Goal: Information Seeking & Learning: Find specific fact

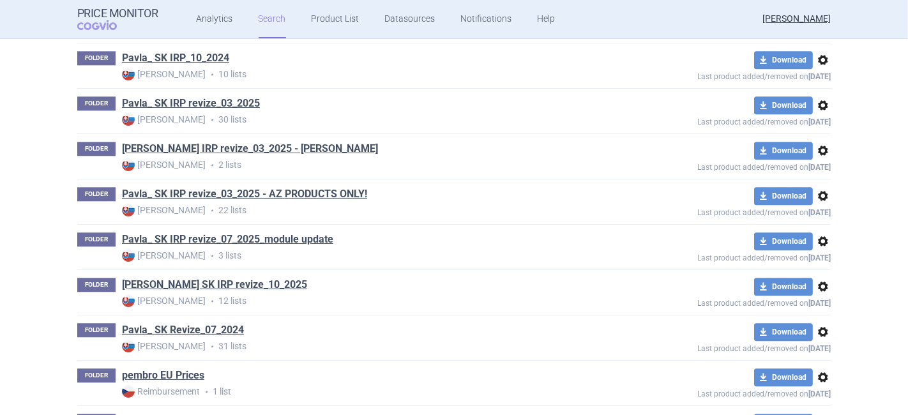
scroll to position [2721, 0]
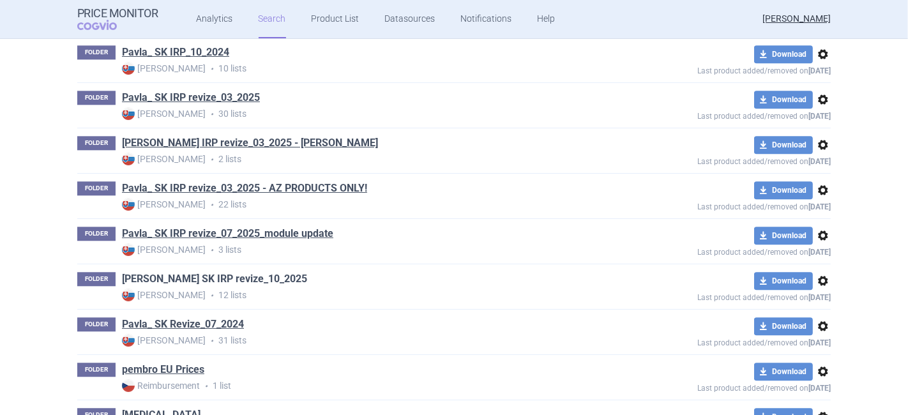
click at [241, 272] on link "[PERSON_NAME] SK IRP revize_10_2025" at bounding box center [214, 279] width 185 height 14
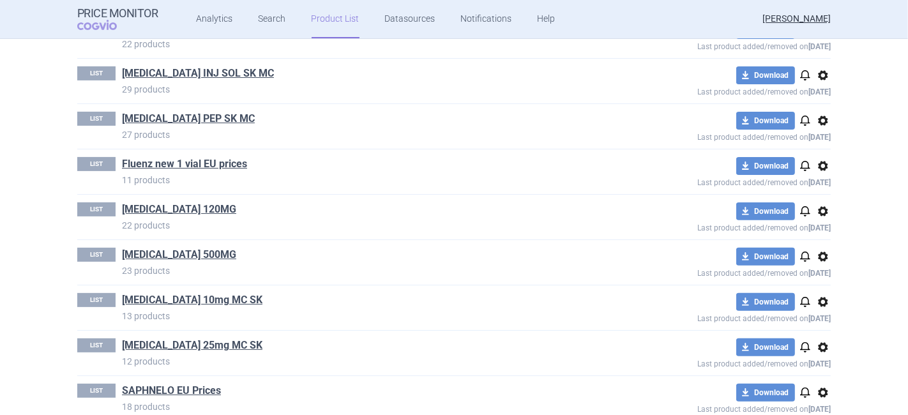
scroll to position [343, 0]
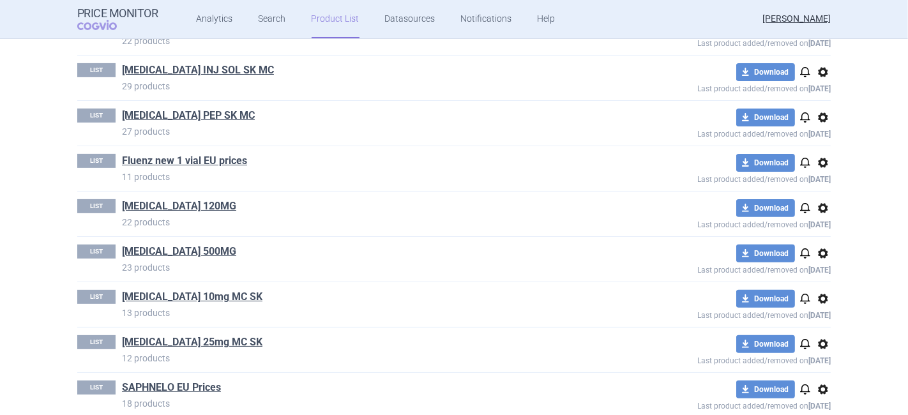
click at [817, 206] on span "options" at bounding box center [823, 208] width 15 height 15
click at [817, 280] on button "Delete" at bounding box center [818, 281] width 41 height 19
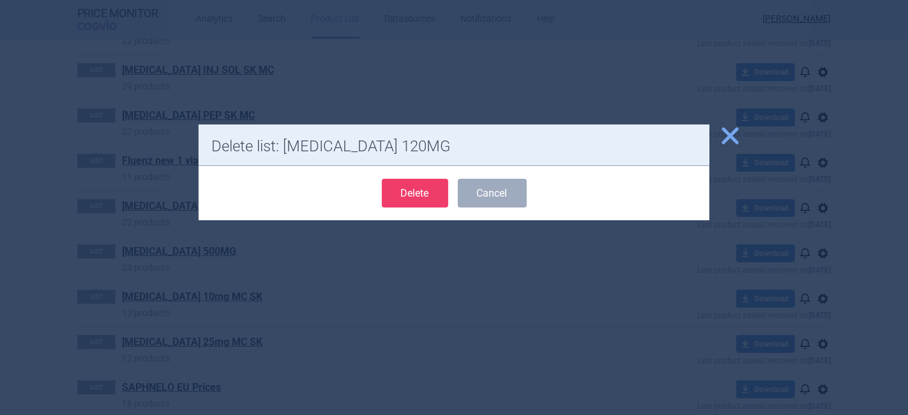
click at [399, 190] on button "Delete" at bounding box center [415, 193] width 66 height 29
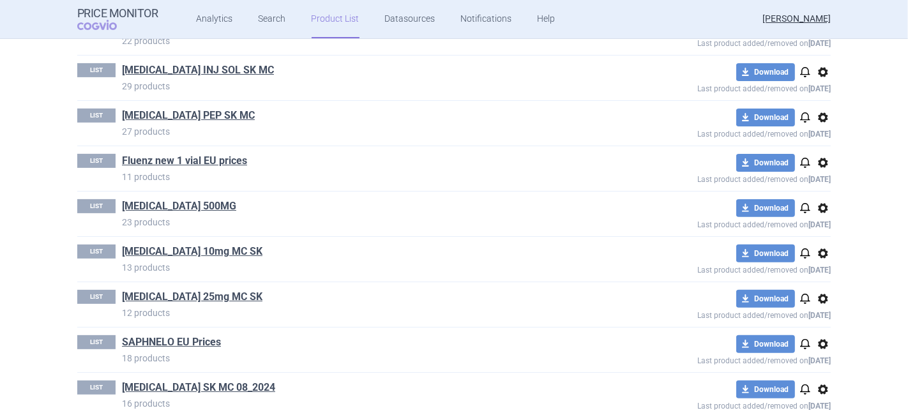
click at [816, 208] on span "options" at bounding box center [823, 208] width 15 height 15
click at [803, 276] on button "Delete" at bounding box center [818, 281] width 41 height 19
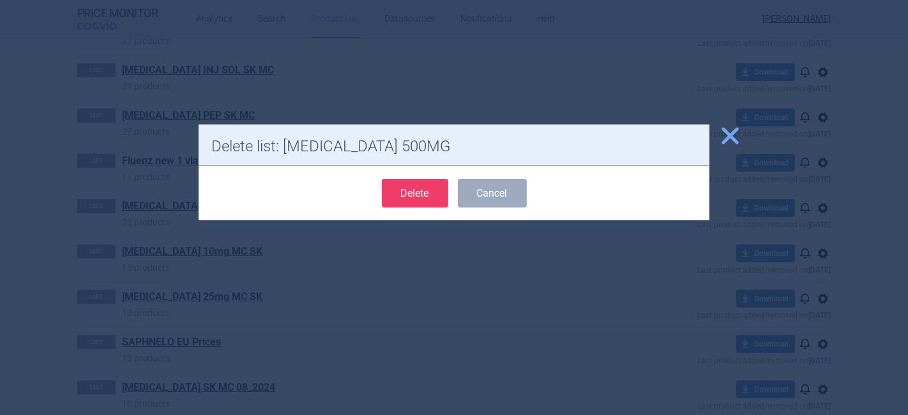
click at [407, 196] on button "Delete" at bounding box center [415, 193] width 66 height 29
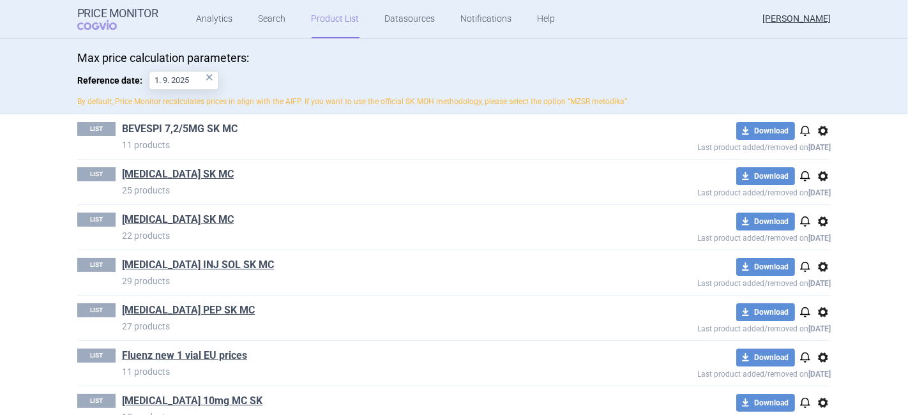
scroll to position [98, 0]
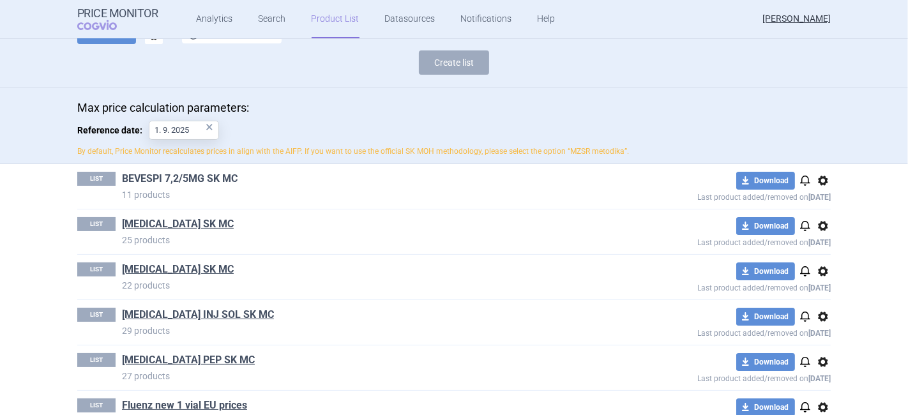
click at [153, 176] on link "BEVESPI 7,2/5MG SK MC" at bounding box center [180, 179] width 116 height 14
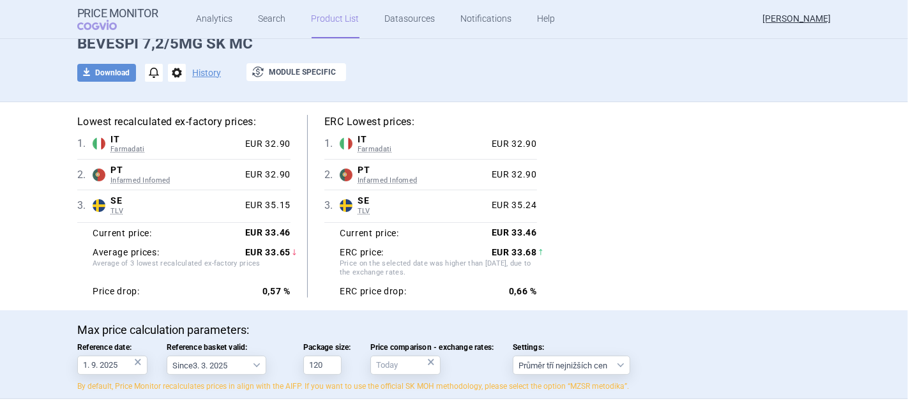
scroll to position [142, 0]
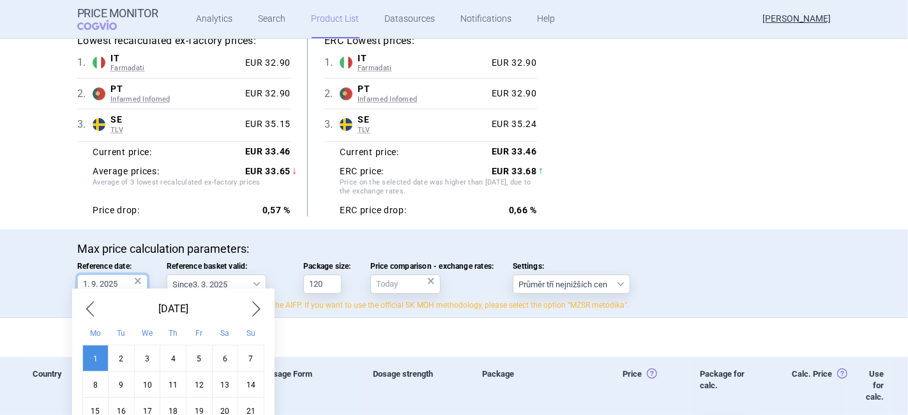
click at [98, 283] on input "1. 9. 2025" at bounding box center [112, 284] width 70 height 19
click at [252, 307] on span "Next Month" at bounding box center [256, 309] width 15 height 20
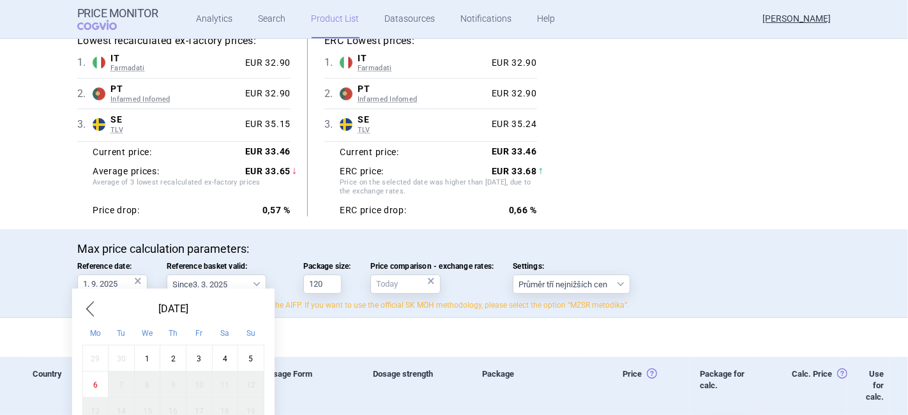
click at [145, 356] on div "1" at bounding box center [147, 359] width 26 height 26
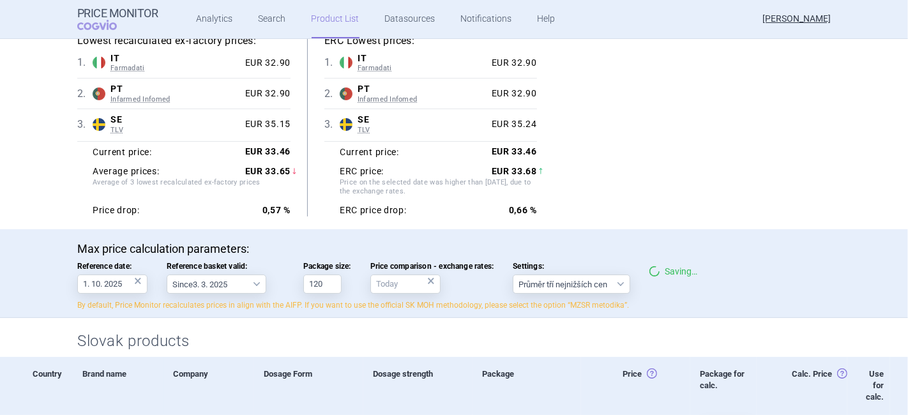
type input "1. 10. 2025"
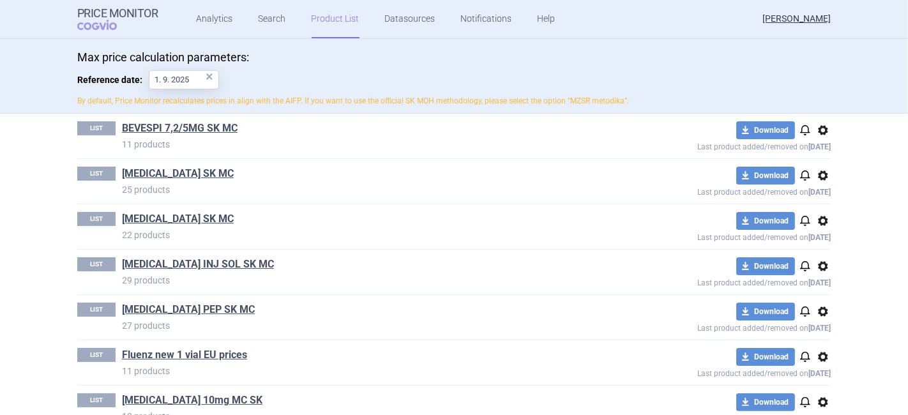
scroll to position [213, 0]
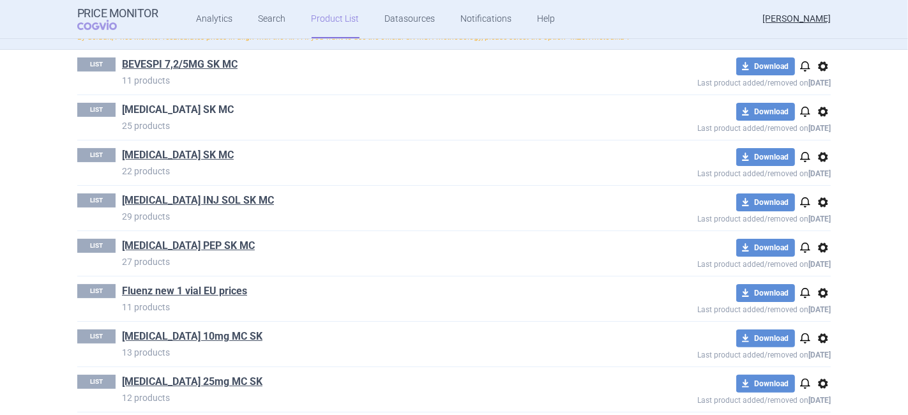
click at [139, 107] on link "[MEDICAL_DATA] SK MC" at bounding box center [178, 110] width 112 height 14
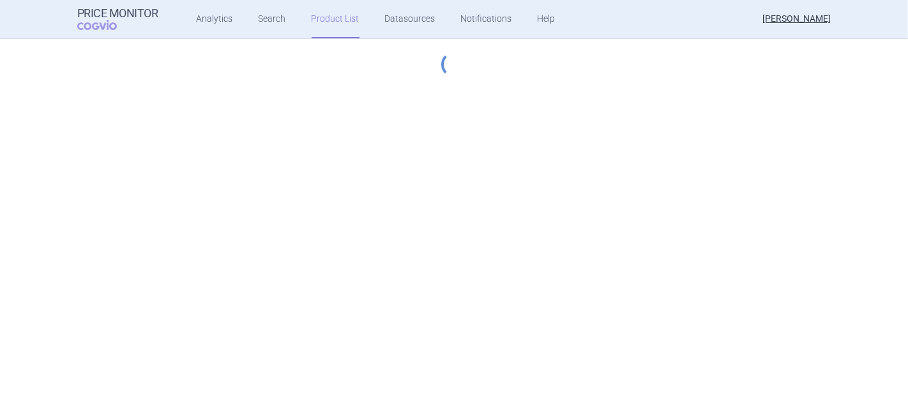
select select "[DATE]"
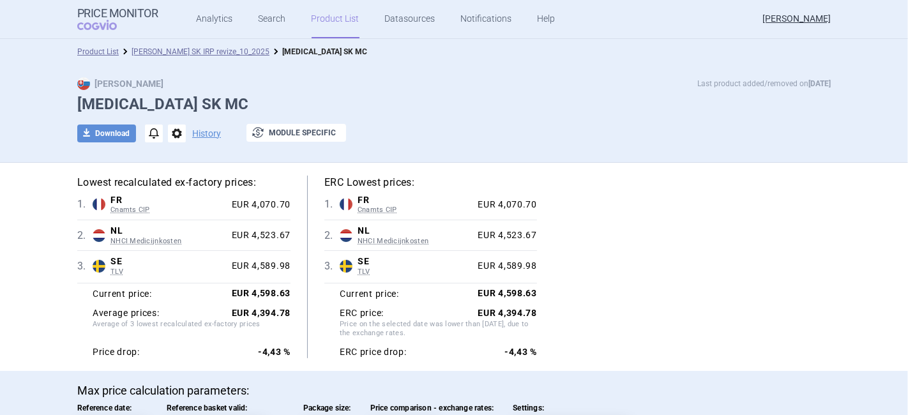
scroll to position [142, 0]
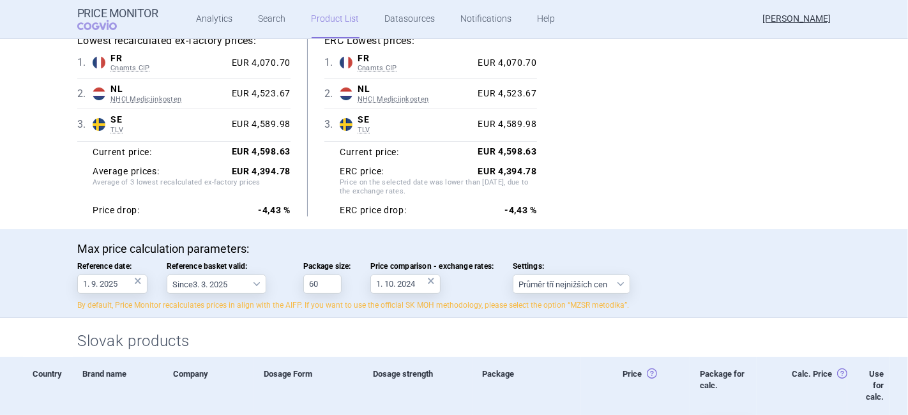
click at [134, 282] on div "×" at bounding box center [138, 281] width 8 height 14
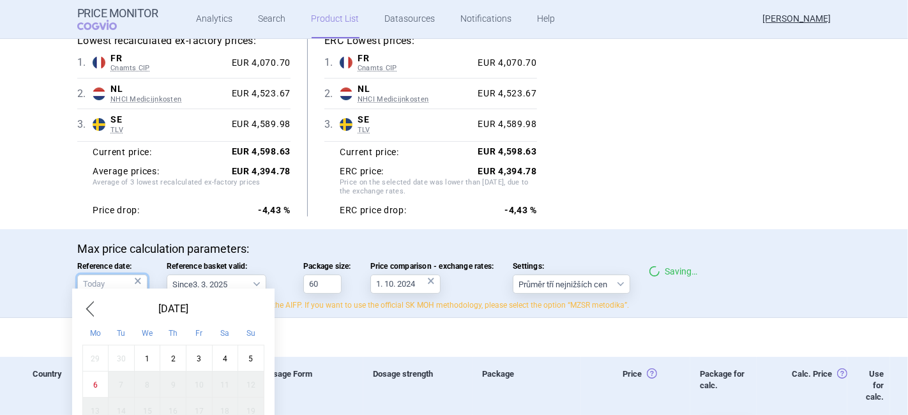
click at [113, 284] on input "Reference date: ×" at bounding box center [112, 284] width 70 height 19
click at [146, 354] on div "1" at bounding box center [147, 359] width 26 height 26
type input "1. 10. 2025"
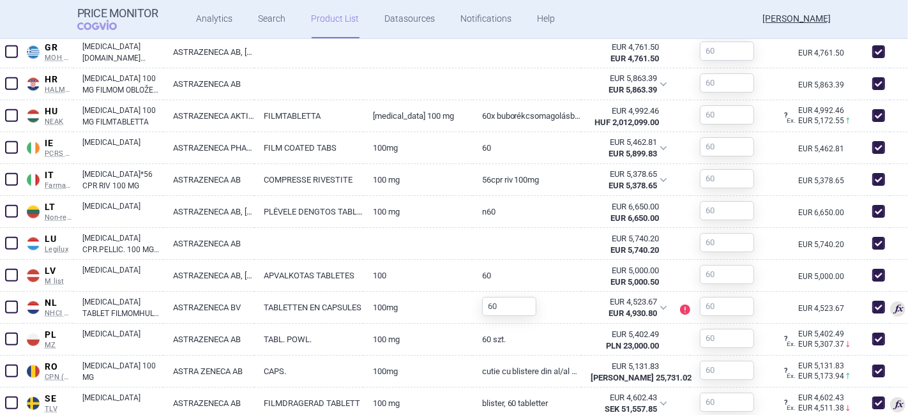
scroll to position [1031, 0]
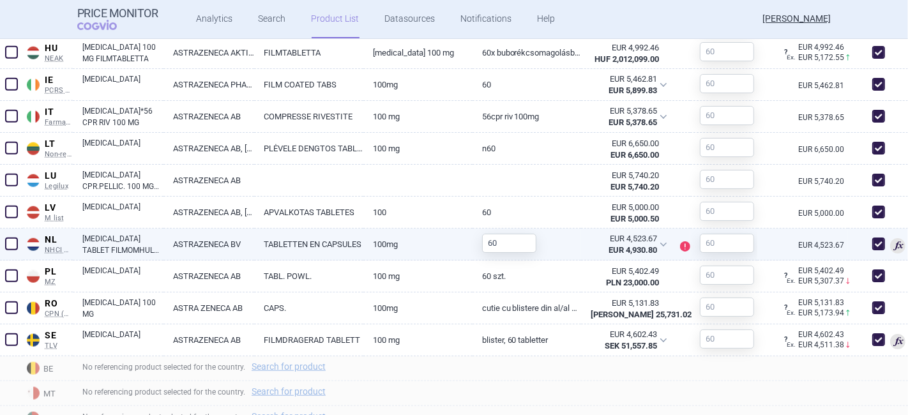
click at [872, 245] on span at bounding box center [878, 244] width 13 height 13
checkbox input "false"
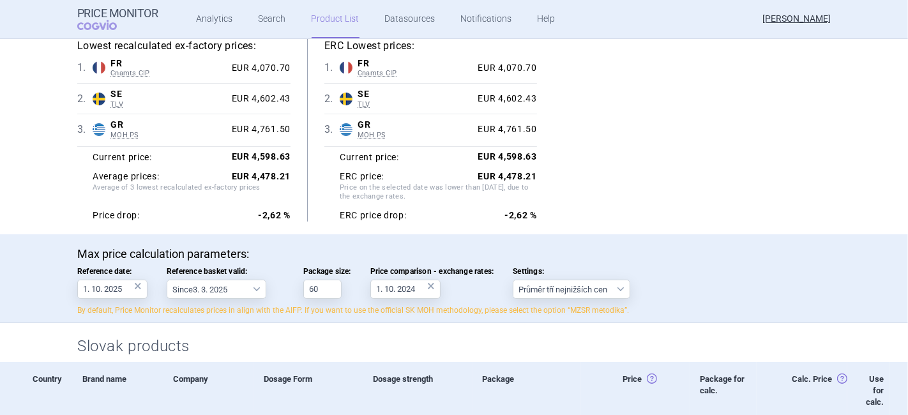
scroll to position [142, 0]
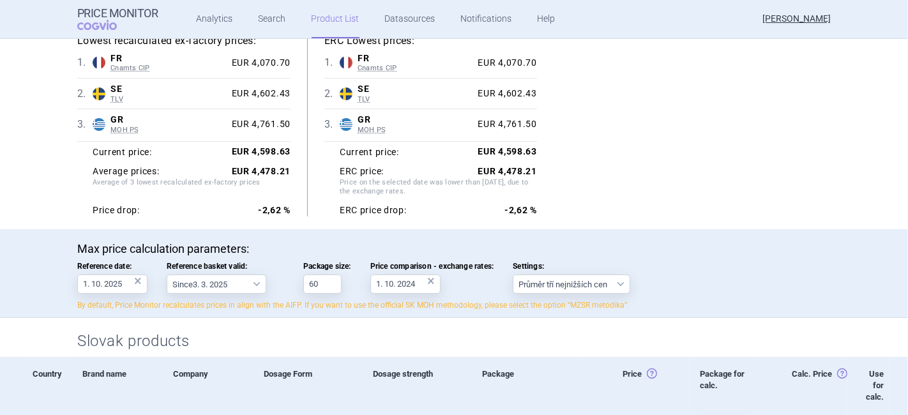
click at [628, 143] on div "Lowest recalculated ex-factory prices: 1 . FR Cnamts CIP France Cnamts CIP Data…" at bounding box center [454, 125] width 754 height 183
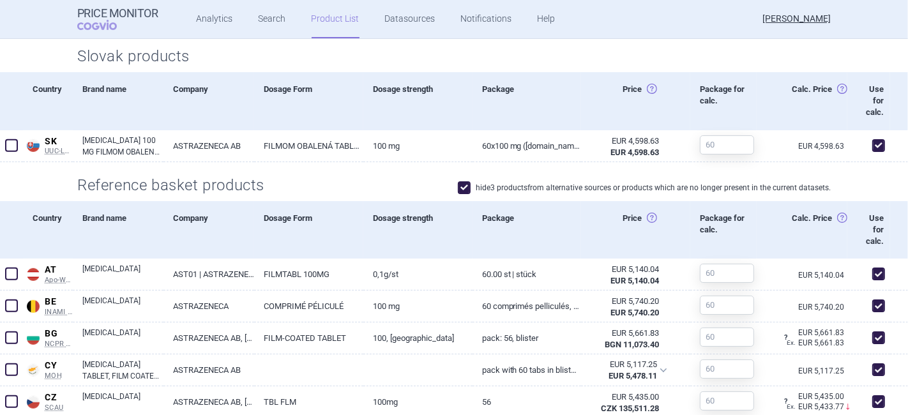
scroll to position [496, 0]
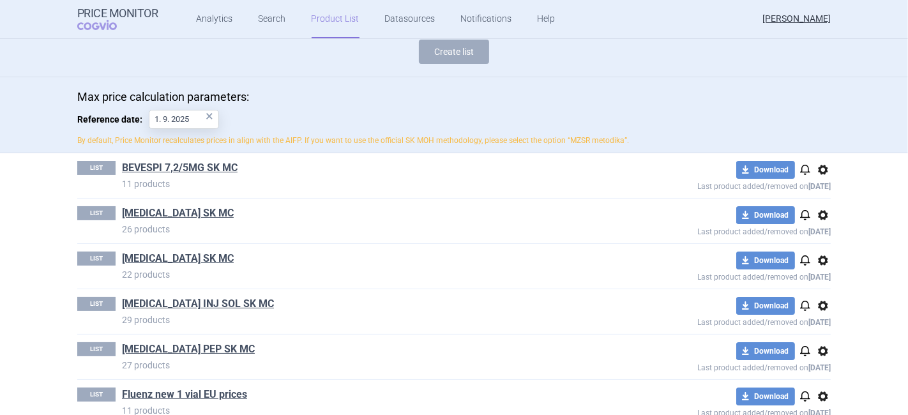
scroll to position [142, 0]
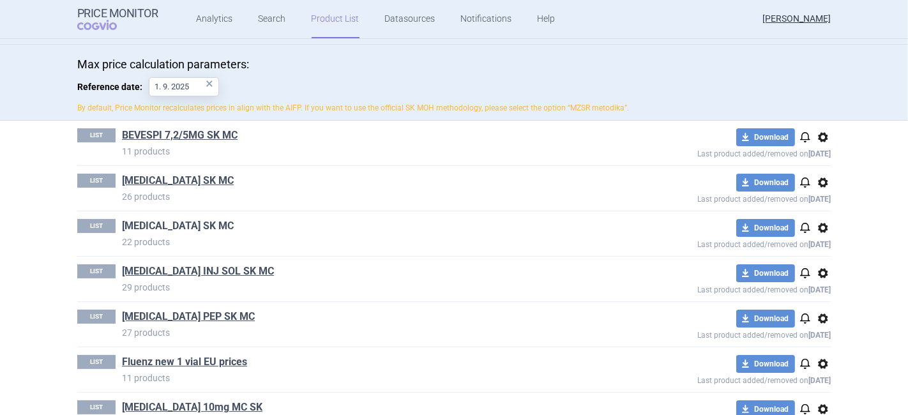
click at [155, 226] on link "[MEDICAL_DATA] SK MC" at bounding box center [178, 226] width 112 height 14
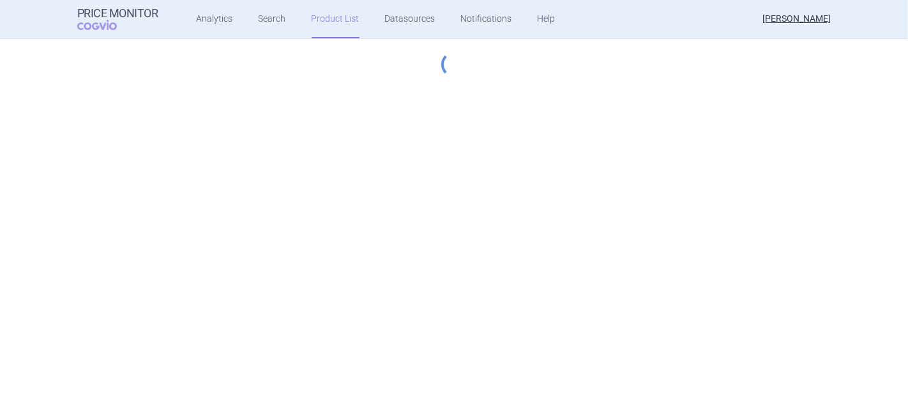
select select "[DATE]"
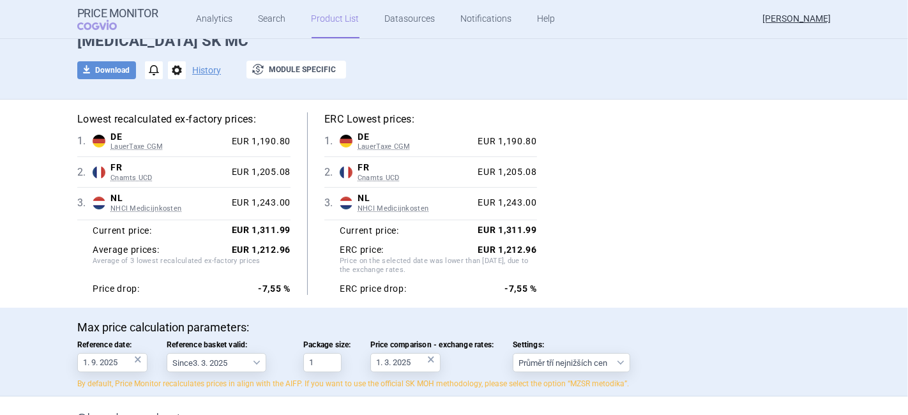
scroll to position [142, 0]
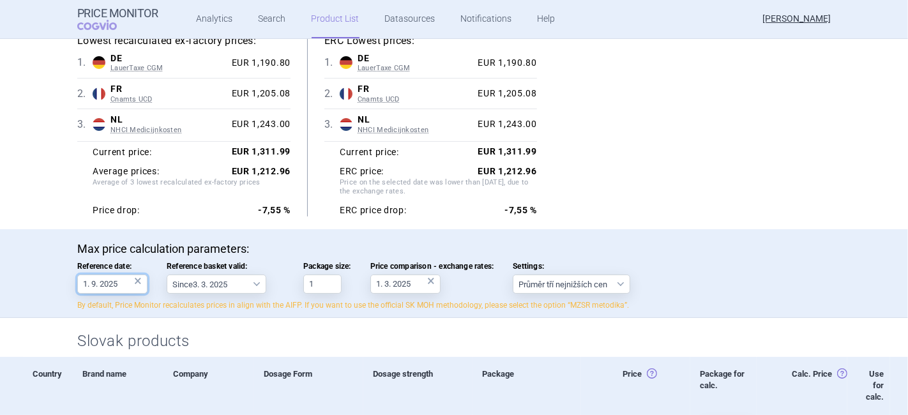
click at [128, 282] on input "1. 9. 2025" at bounding box center [112, 284] width 70 height 19
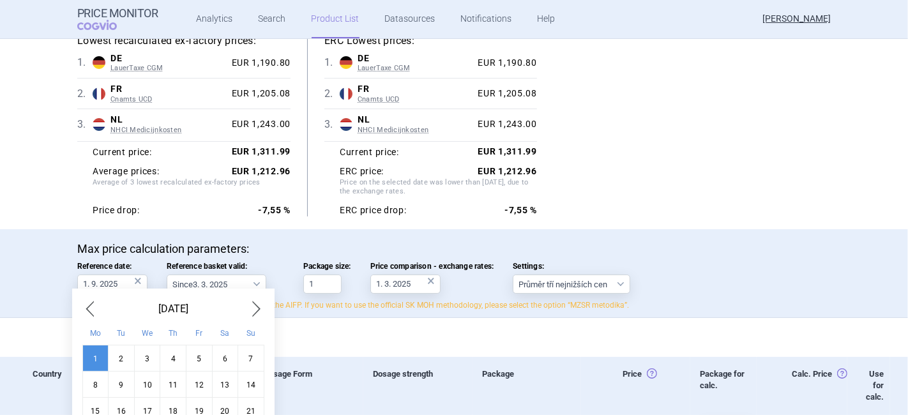
click at [256, 309] on span "Next Month" at bounding box center [256, 309] width 15 height 20
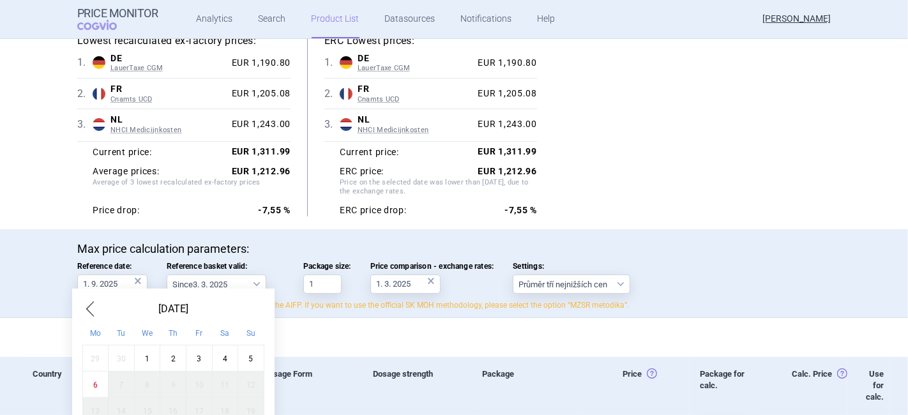
click at [149, 358] on div "1" at bounding box center [147, 359] width 26 height 26
type input "1. 10. 2025"
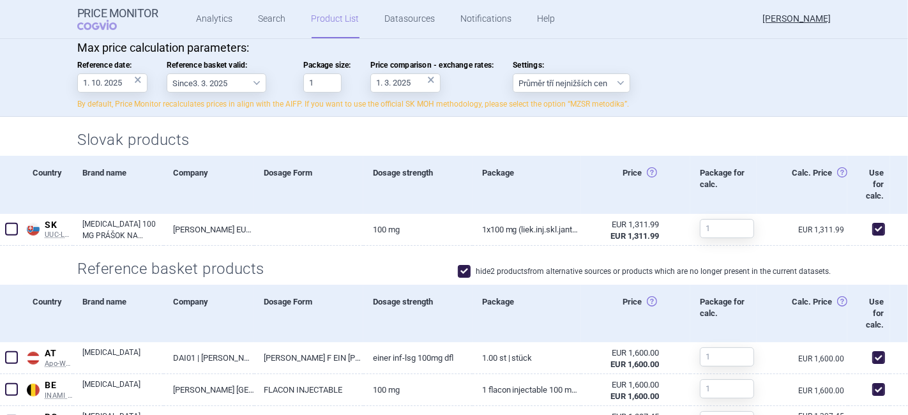
scroll to position [14, 0]
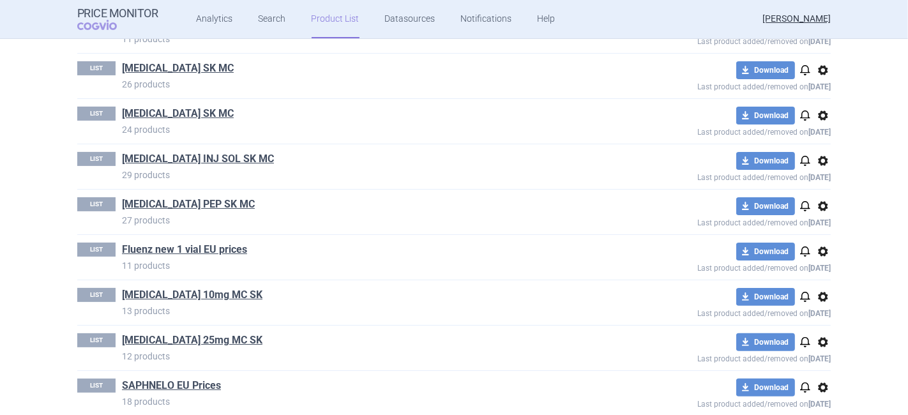
scroll to position [255, 0]
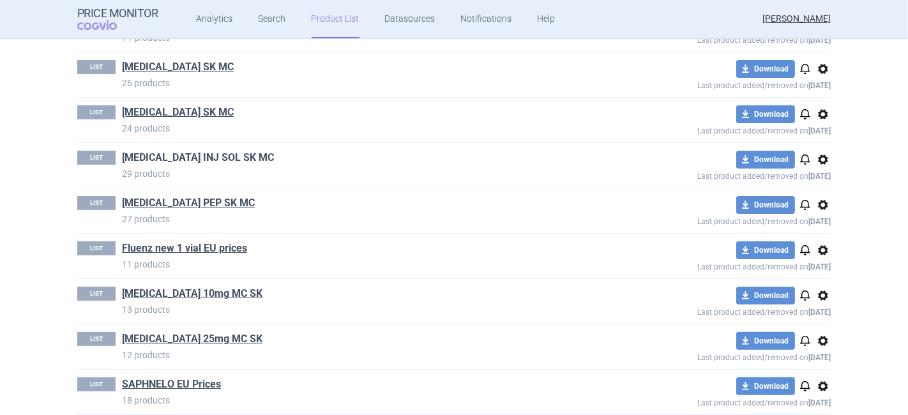
click at [167, 153] on link "[MEDICAL_DATA] INJ SOL SK MC" at bounding box center [198, 158] width 152 height 14
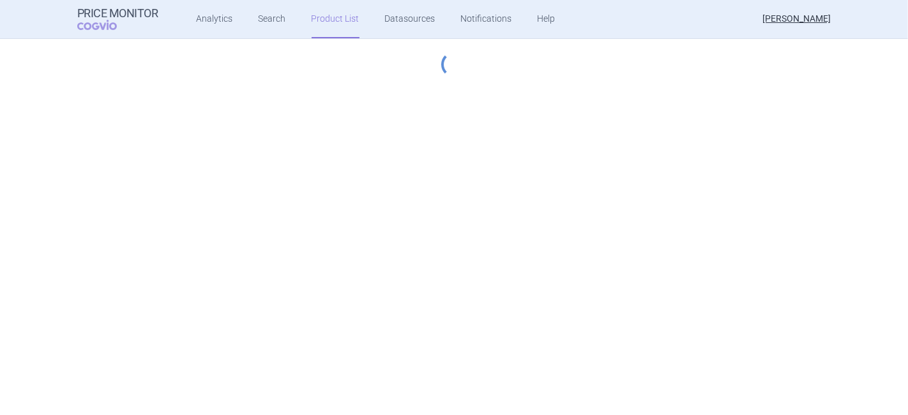
select select "[DATE]"
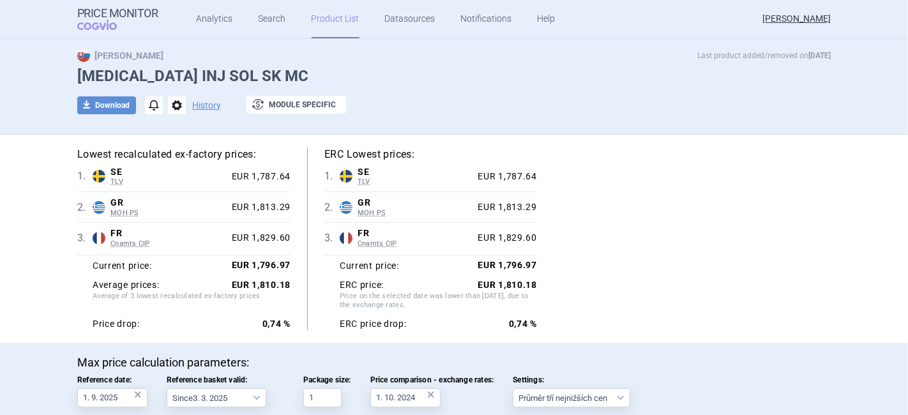
scroll to position [56, 0]
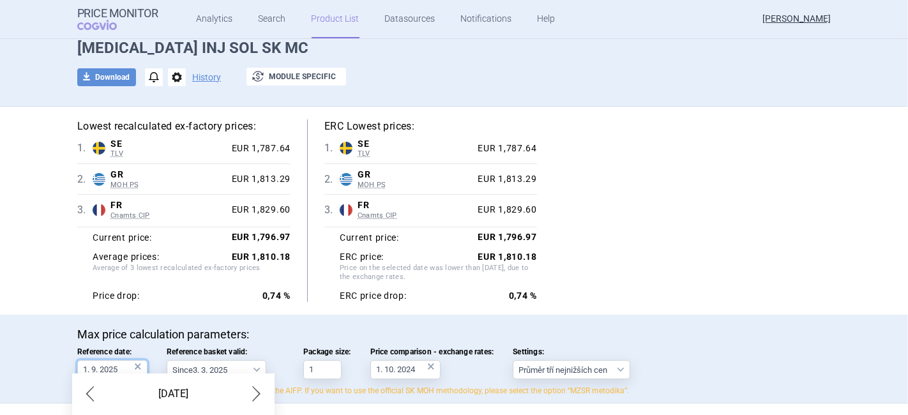
click at [92, 370] on input "1. 9. 2025" at bounding box center [112, 369] width 70 height 19
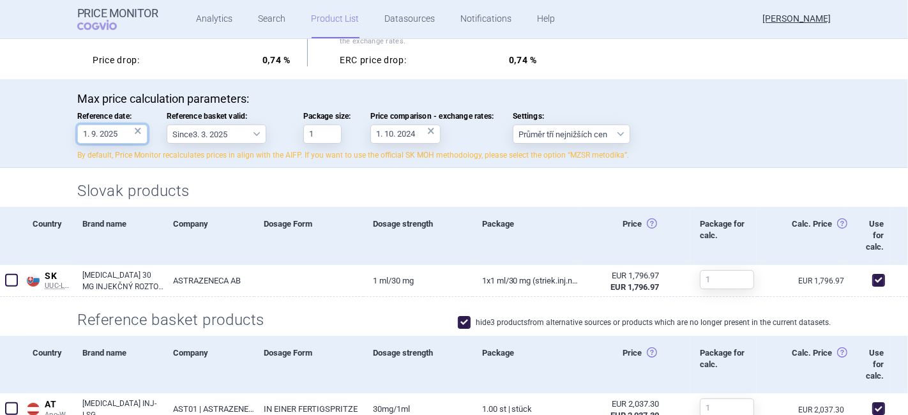
scroll to position [305, 0]
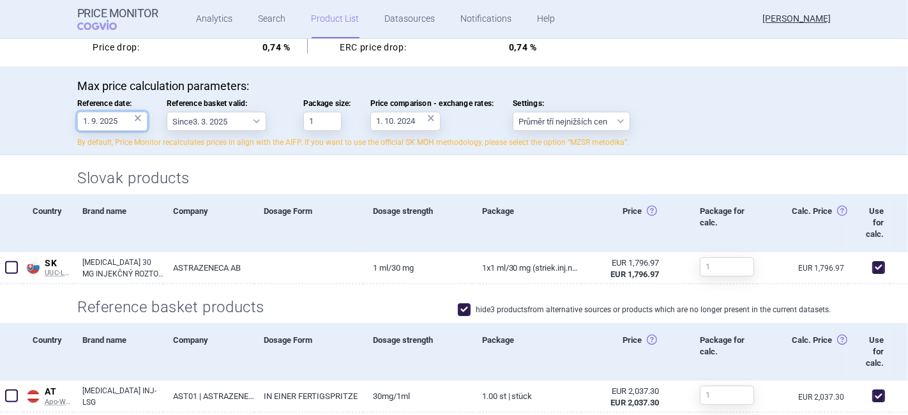
click at [106, 114] on input "1. 9. 2025" at bounding box center [112, 121] width 70 height 19
click at [105, 124] on input "1. 9. 2025" at bounding box center [112, 121] width 70 height 19
click at [98, 123] on input "1. 9. 2025" at bounding box center [112, 121] width 70 height 19
click at [93, 121] on input "1. 9. 2025" at bounding box center [112, 121] width 70 height 19
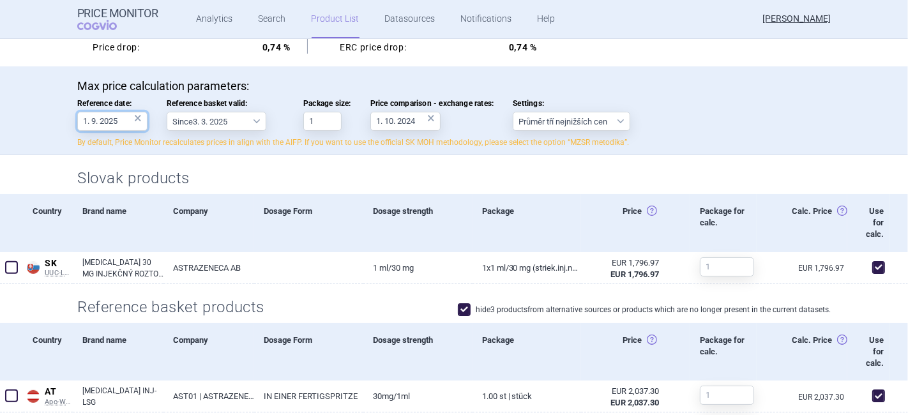
click at [91, 121] on input "1. 9. 2025" at bounding box center [112, 121] width 70 height 19
type input "1. 10. 2025"
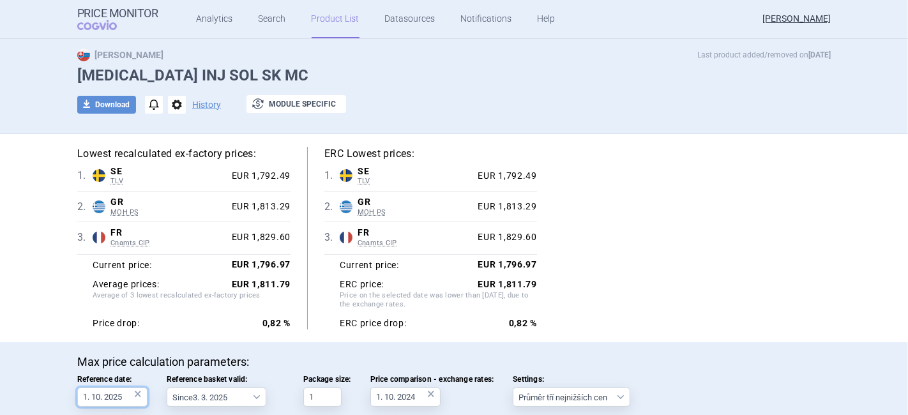
scroll to position [0, 0]
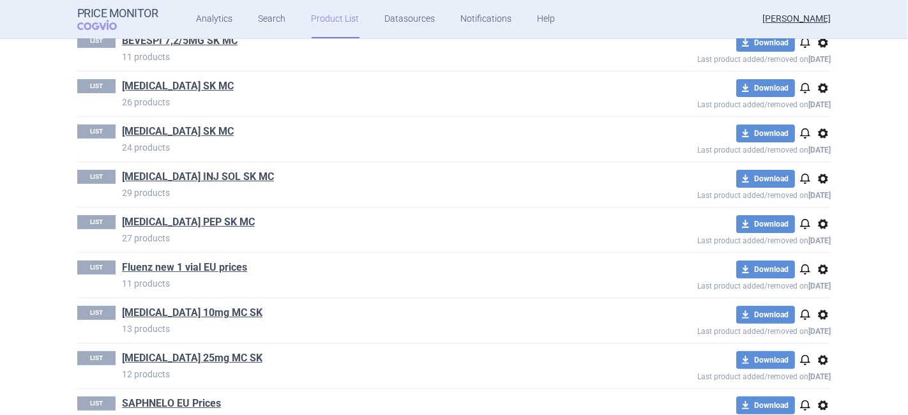
scroll to position [293, 0]
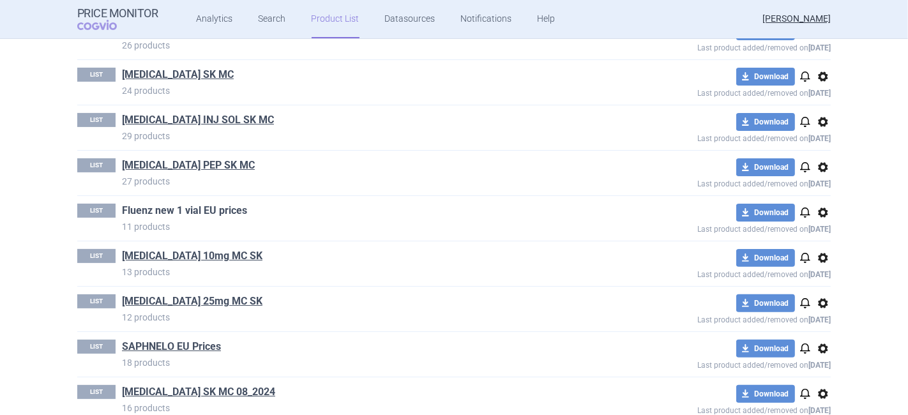
click at [195, 216] on link "Fluenz new 1 vial EU prices" at bounding box center [184, 211] width 125 height 14
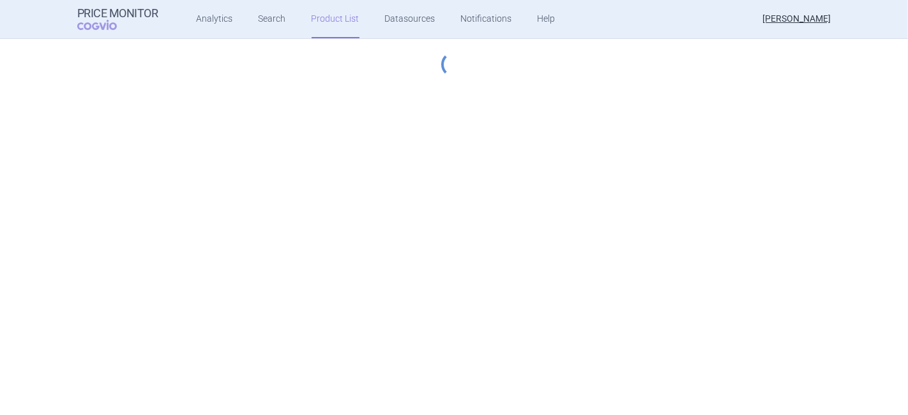
select select "[DATE]"
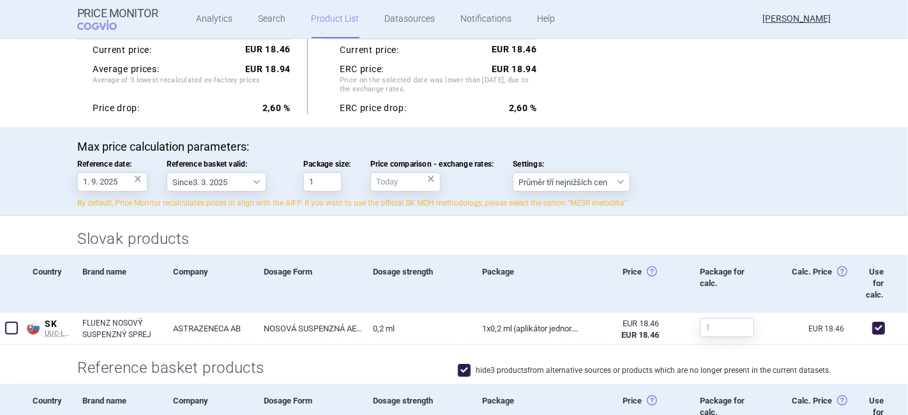
scroll to position [266, 0]
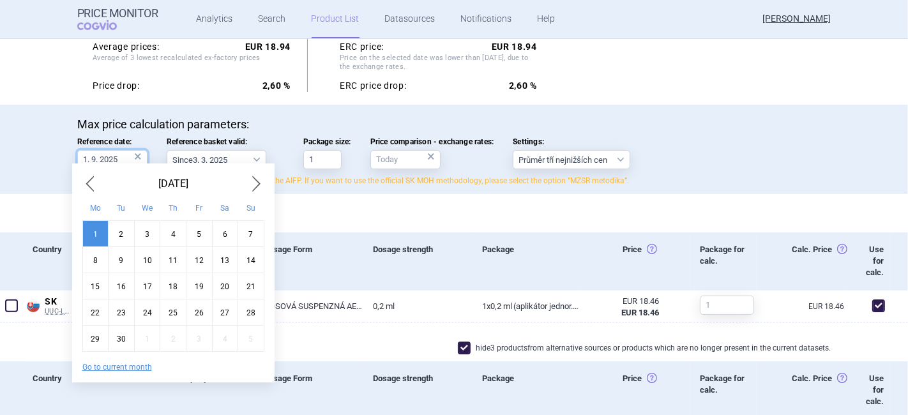
click at [91, 163] on body "Price Monitor COGVIO Analytics Search Product List Datasources Notifications He…" at bounding box center [454, 207] width 908 height 415
click at [249, 188] on span "Next Month" at bounding box center [256, 184] width 15 height 20
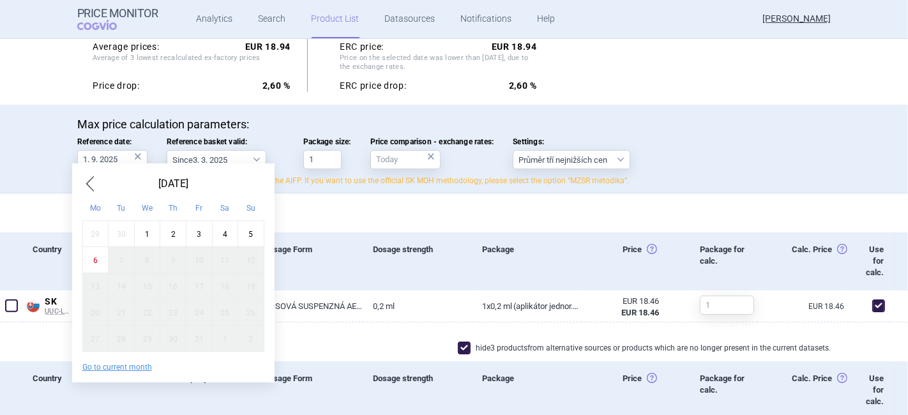
click at [144, 236] on div "1" at bounding box center [147, 233] width 26 height 26
type input "1. 10. 2025"
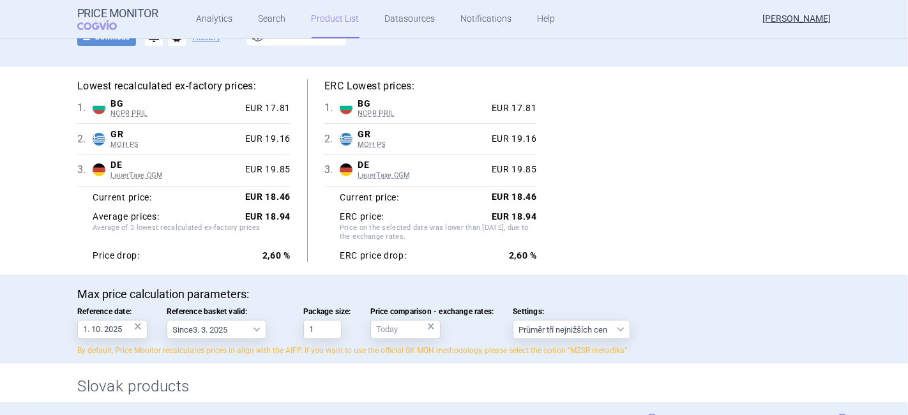
scroll to position [58, 0]
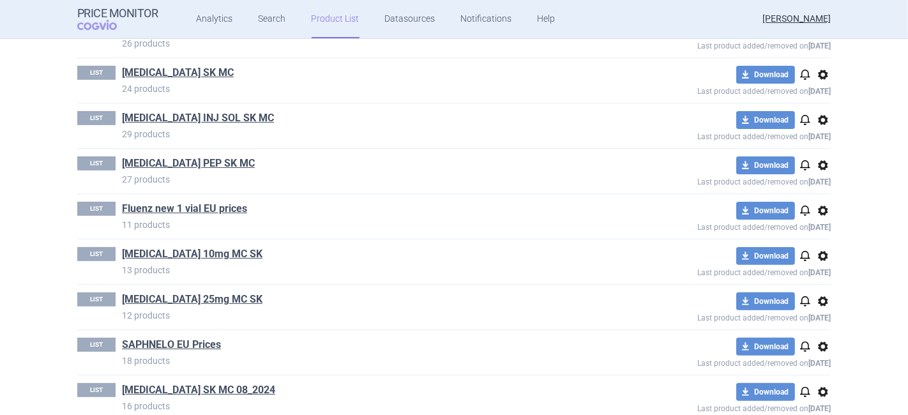
scroll to position [311, 0]
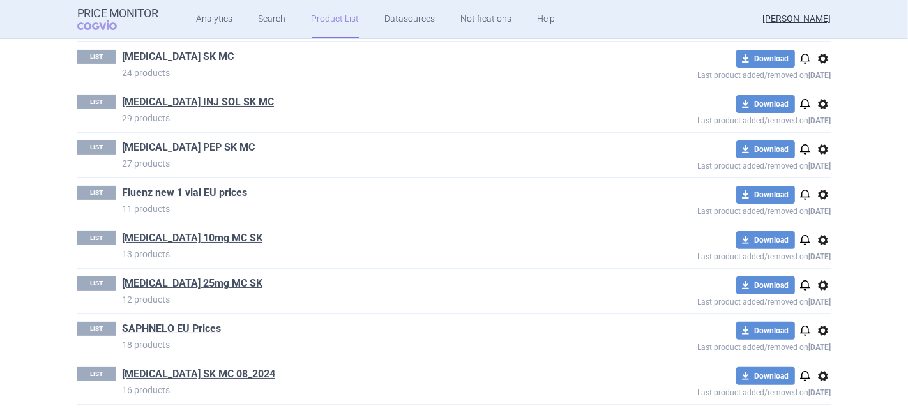
click at [186, 145] on link "[MEDICAL_DATA] PEP SK MC" at bounding box center [188, 148] width 133 height 14
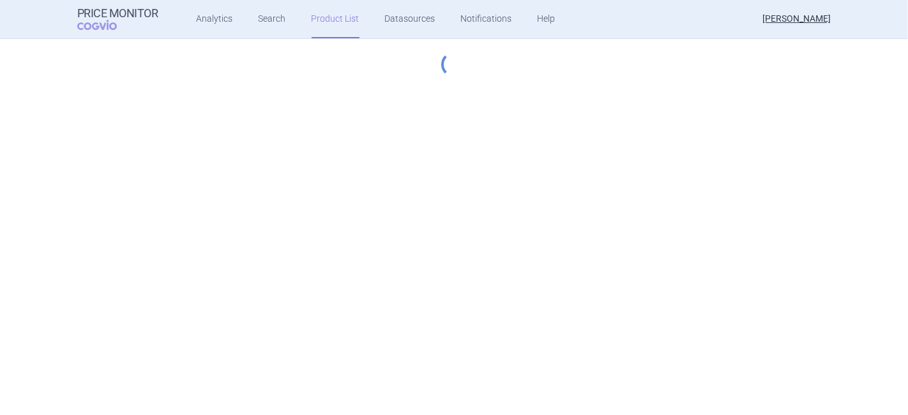
select select "[DATE]"
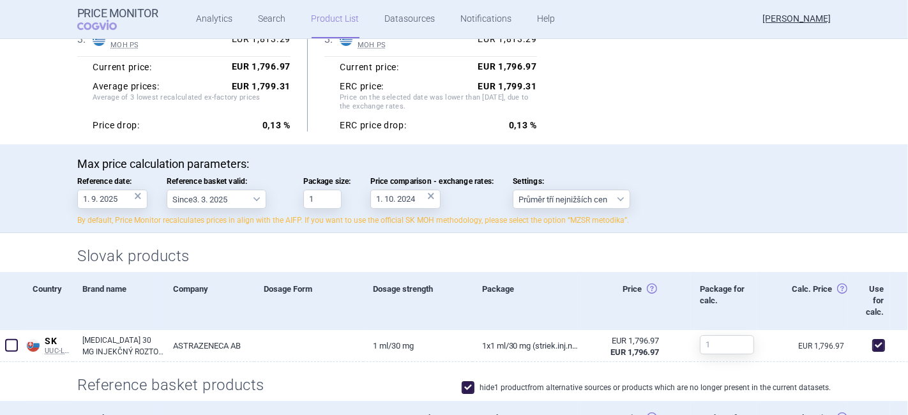
scroll to position [274, 0]
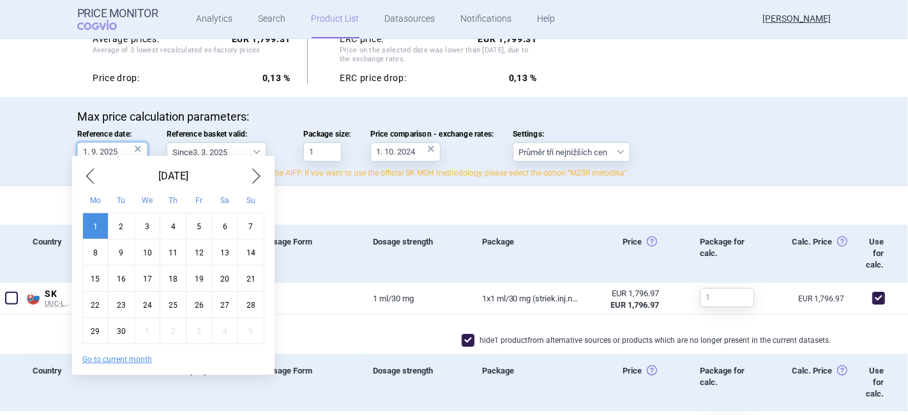
click at [114, 155] on input "1. 9. 2025" at bounding box center [112, 151] width 70 height 19
click at [253, 179] on span "Next Month" at bounding box center [256, 176] width 15 height 20
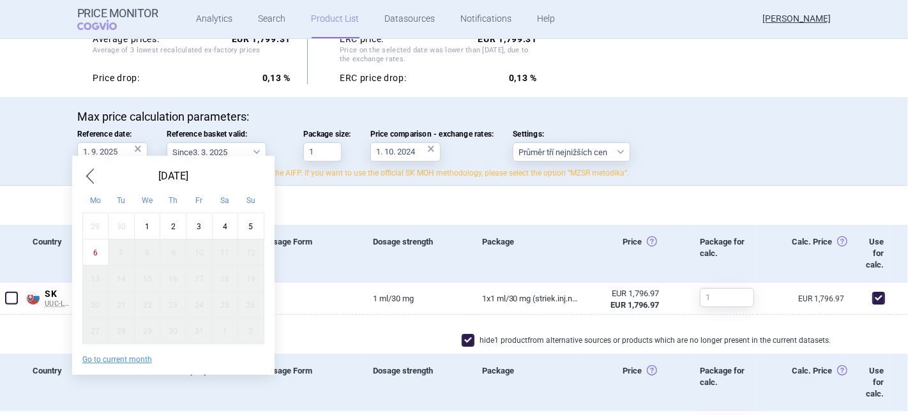
click at [142, 228] on div "1" at bounding box center [147, 226] width 26 height 26
type input "1. 10. 2025"
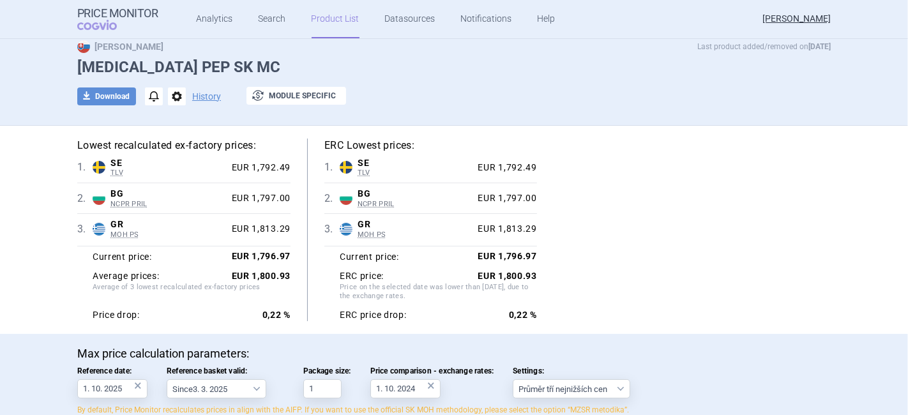
scroll to position [0, 0]
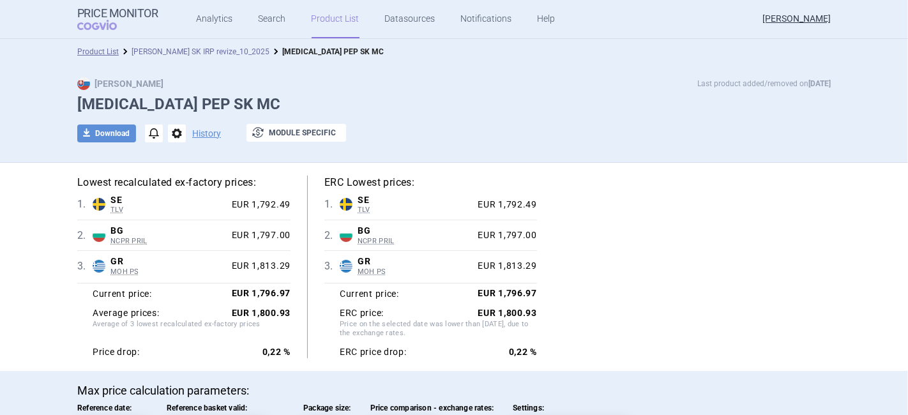
click at [186, 49] on link "[PERSON_NAME] SK IRP revize_10_2025" at bounding box center [201, 51] width 138 height 9
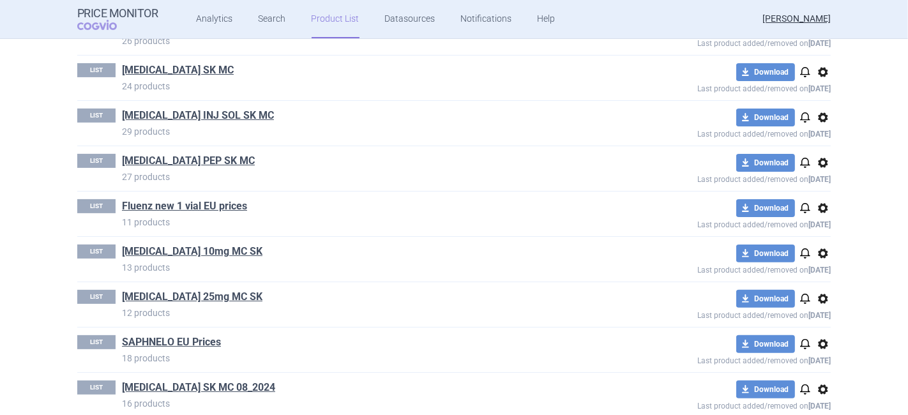
scroll to position [311, 0]
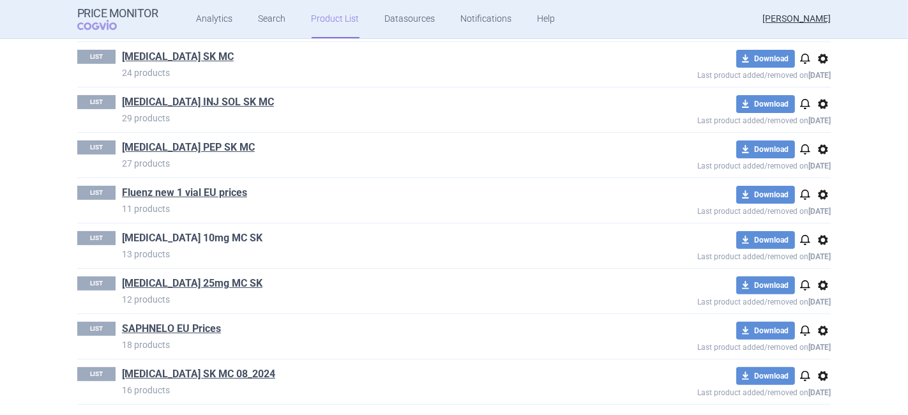
click at [139, 238] on link "[MEDICAL_DATA] 10mg MC SK" at bounding box center [192, 238] width 141 height 14
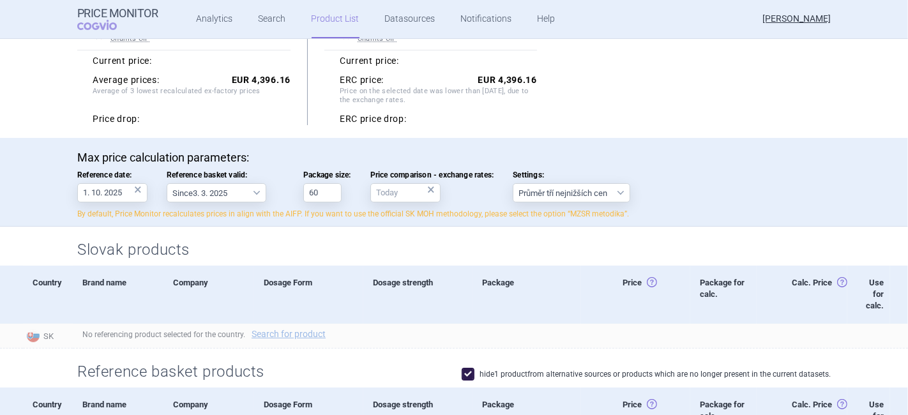
scroll to position [235, 0]
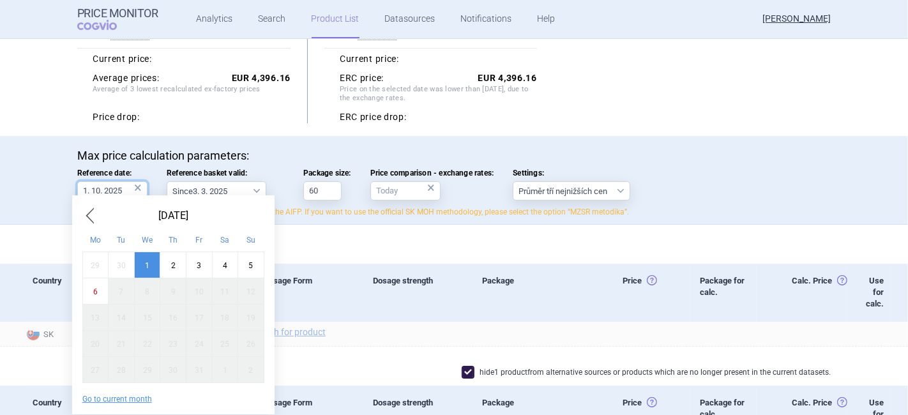
click at [123, 194] on input "1. 10. 2025" at bounding box center [112, 190] width 70 height 19
click at [149, 265] on div "1" at bounding box center [147, 265] width 26 height 26
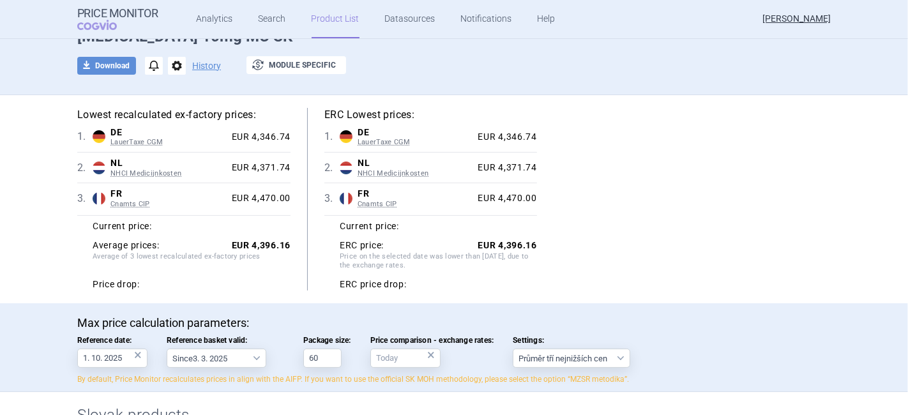
scroll to position [42, 0]
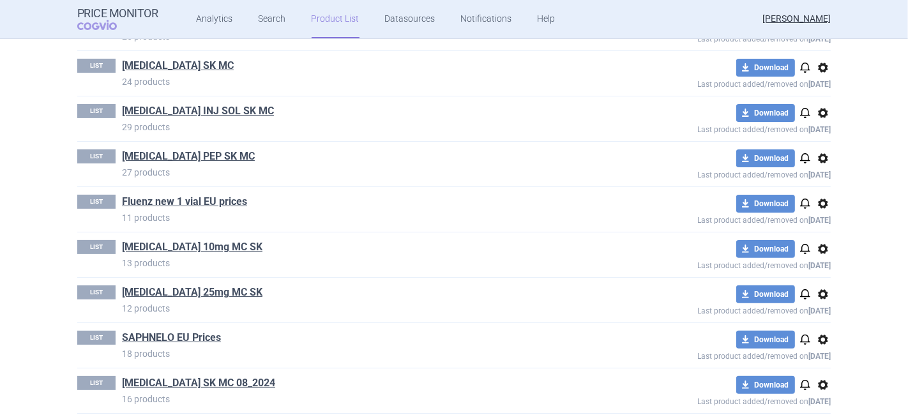
scroll to position [311, 0]
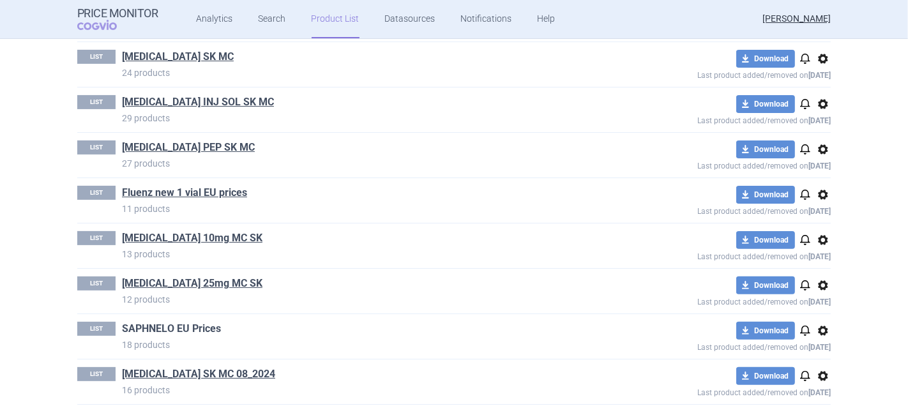
click at [176, 322] on link "SAPHNELO EU Prices" at bounding box center [171, 329] width 99 height 14
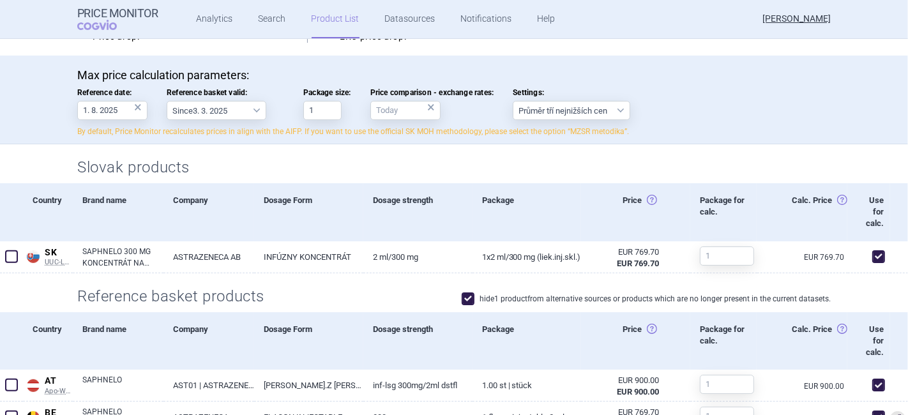
scroll to position [326, 0]
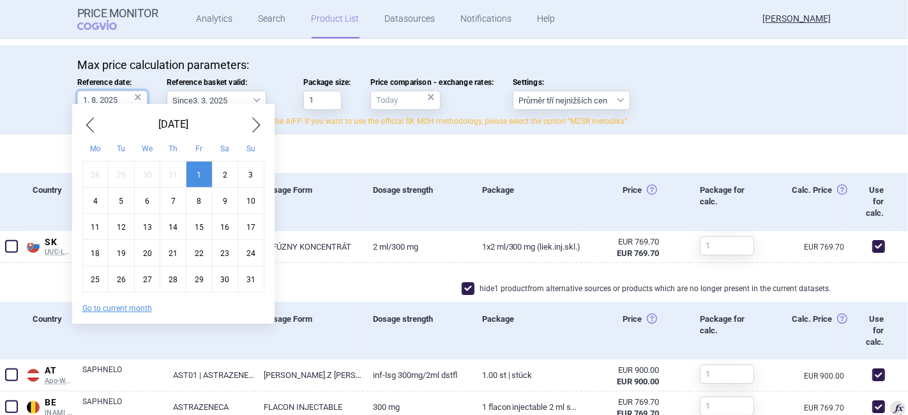
click at [117, 99] on input "1. 8. 2025" at bounding box center [112, 100] width 70 height 19
click at [255, 126] on span "Next Month" at bounding box center [256, 124] width 15 height 20
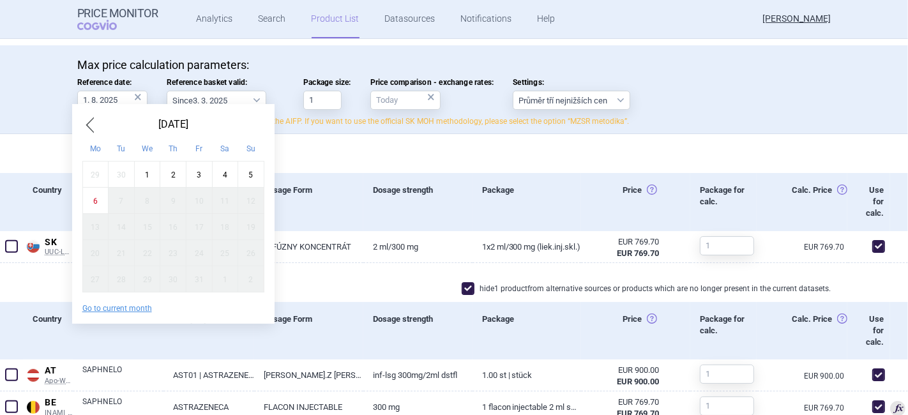
click at [141, 176] on div "1" at bounding box center [147, 175] width 26 height 26
type input "1. 10. 2025"
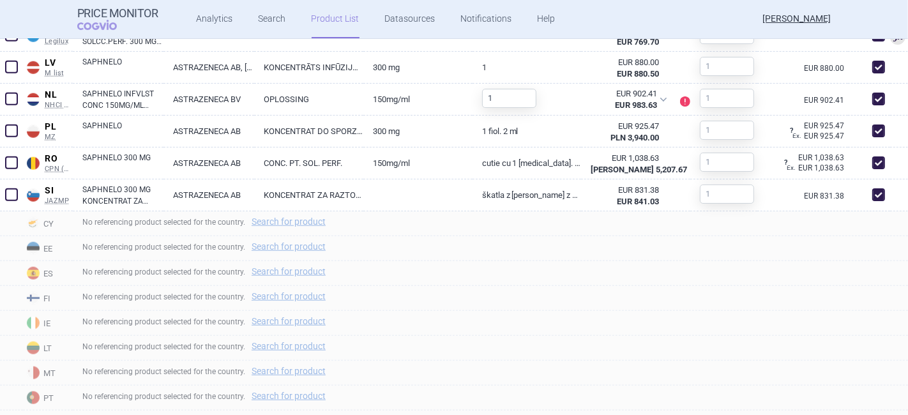
scroll to position [1067, 0]
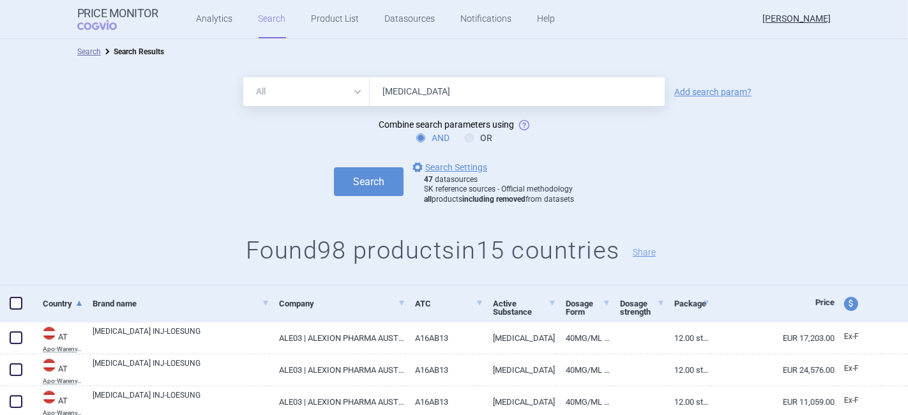
click at [421, 86] on input "[MEDICAL_DATA]" at bounding box center [517, 91] width 295 height 29
drag, startPoint x: 411, startPoint y: 87, endPoint x: 365, endPoint y: 88, distance: 46.0
click at [370, 88] on input "[MEDICAL_DATA]" at bounding box center [517, 91] width 295 height 29
type input "[MEDICAL_DATA]"
click at [363, 188] on button "Search" at bounding box center [369, 181] width 70 height 29
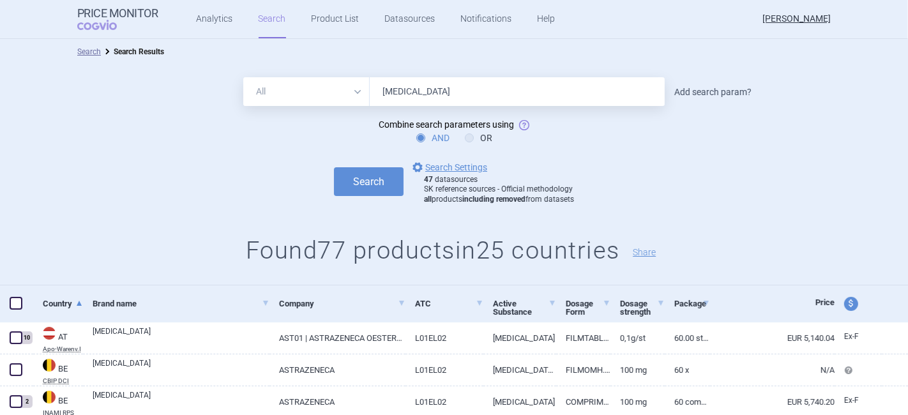
click at [715, 89] on link "Add search param?" at bounding box center [712, 91] width 77 height 9
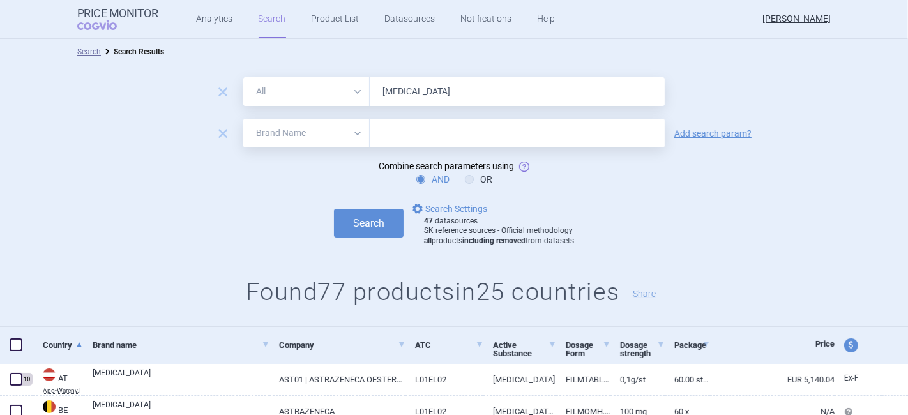
click at [307, 137] on select "All Brand Name ATC Company Active Substance Country Newer than" at bounding box center [306, 133] width 126 height 29
select select "country"
click at [243, 119] on select "All Brand Name ATC Company Active Substance Country Newer than" at bounding box center [306, 133] width 126 height 29
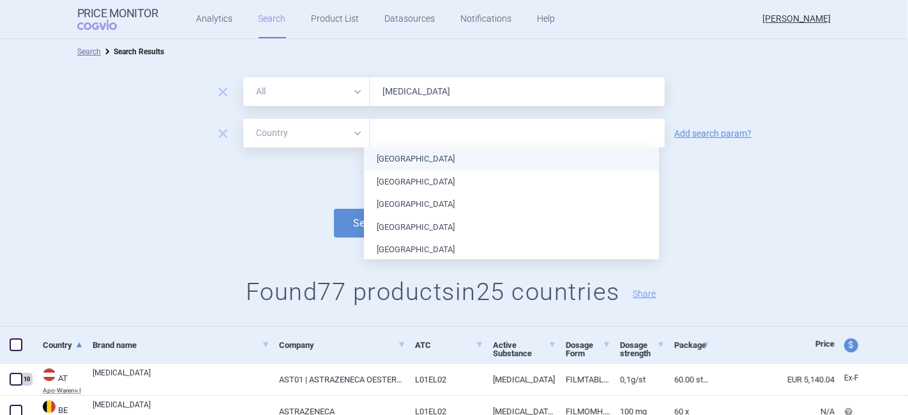
click at [391, 135] on input "text" at bounding box center [517, 133] width 282 height 17
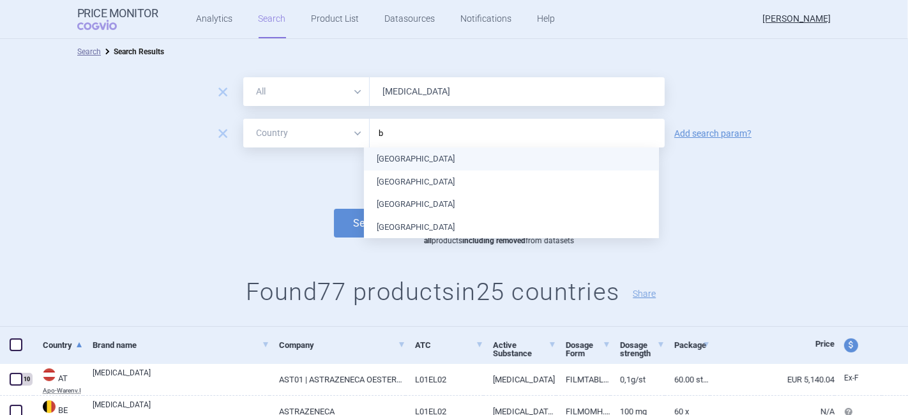
type input "be"
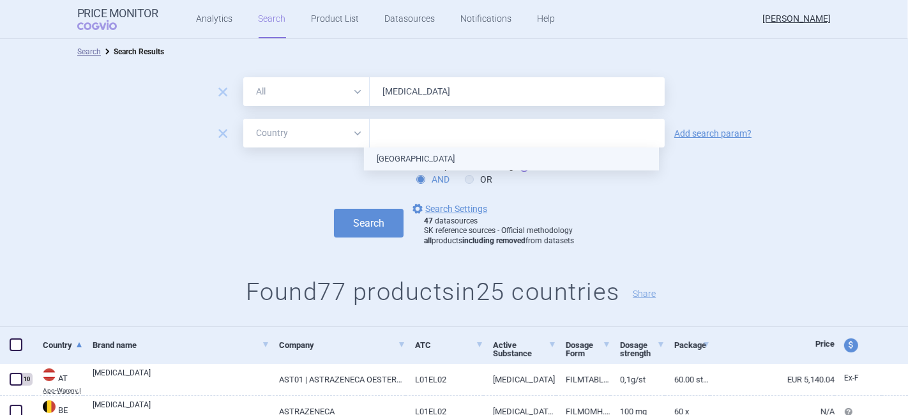
click at [405, 158] on ul "[GEOGRAPHIC_DATA]" at bounding box center [511, 159] width 295 height 23
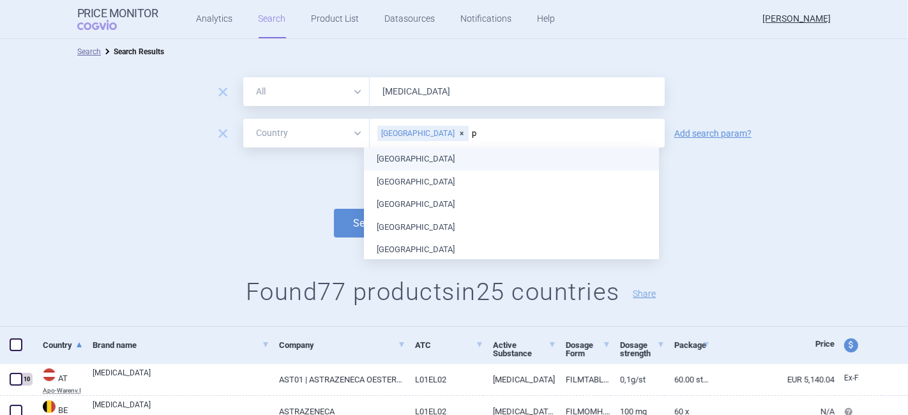
type input "po"
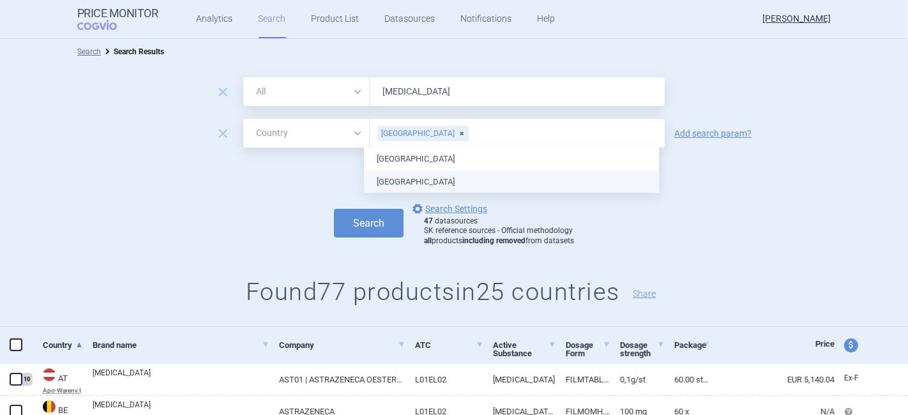
click at [407, 179] on ul "Poland Portugal" at bounding box center [511, 170] width 295 height 45
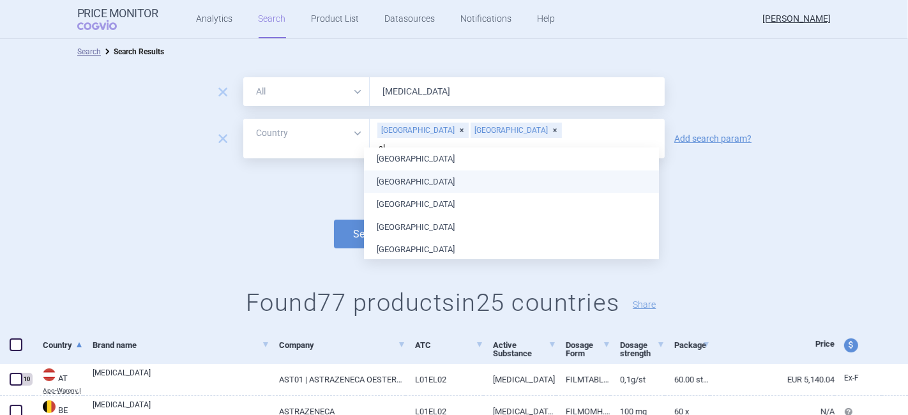
type input "slo"
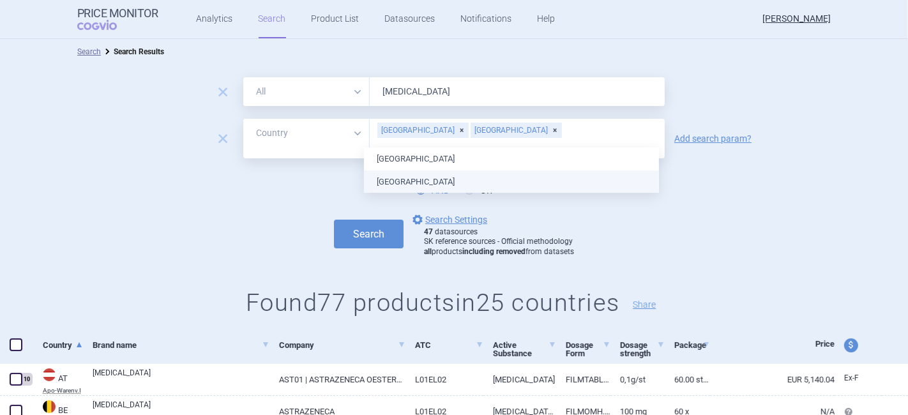
click at [407, 184] on ul "Slovakia Slovenia" at bounding box center [511, 170] width 295 height 45
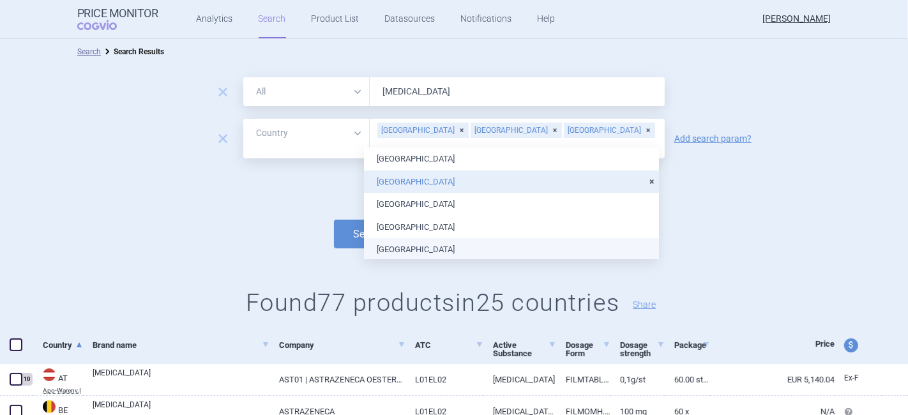
click at [246, 185] on div "AND OR" at bounding box center [454, 190] width 908 height 13
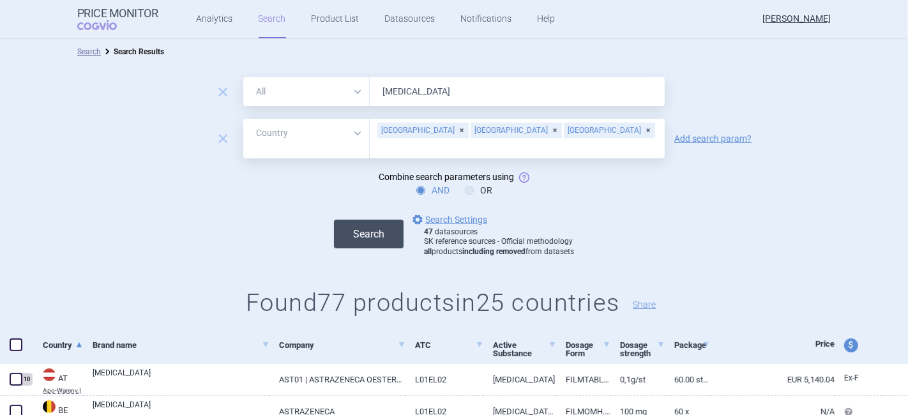
click at [337, 221] on button "Search" at bounding box center [369, 234] width 70 height 29
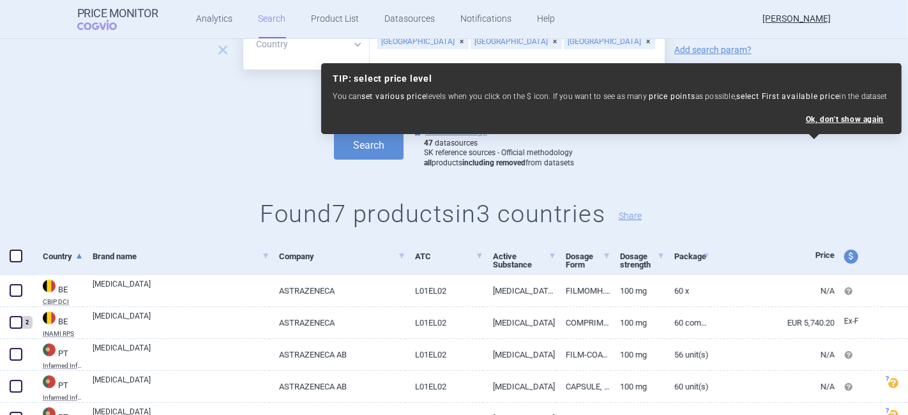
scroll to position [204, 0]
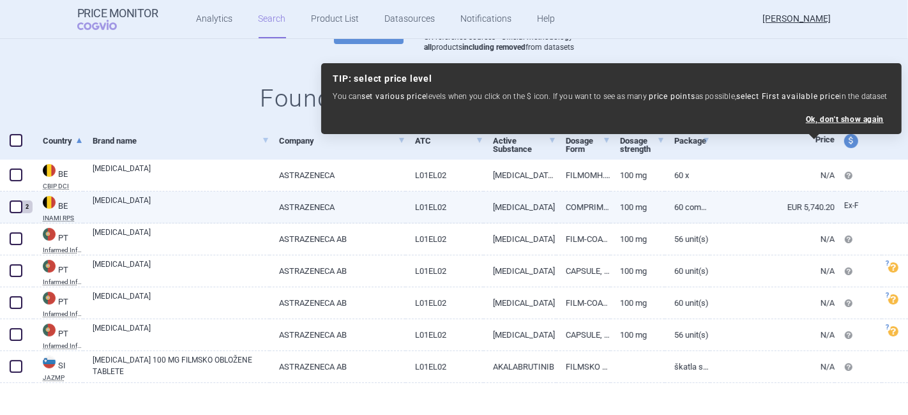
click at [95, 209] on link "[MEDICAL_DATA]" at bounding box center [181, 206] width 177 height 23
select select "EUR"
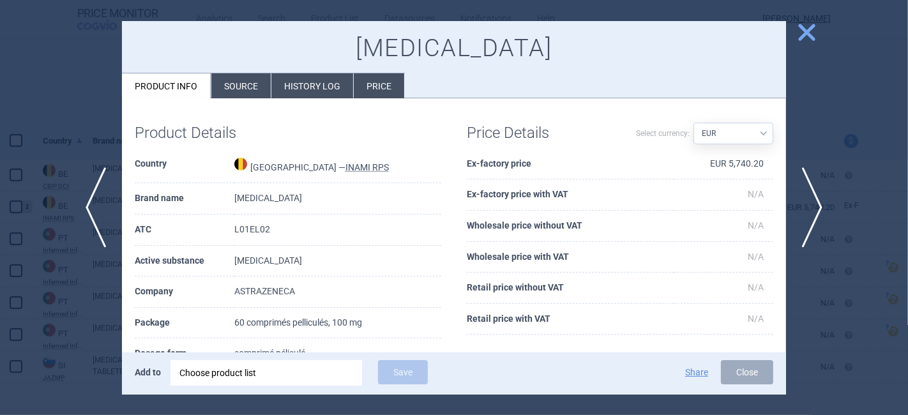
click at [323, 79] on li "History log" at bounding box center [312, 85] width 82 height 25
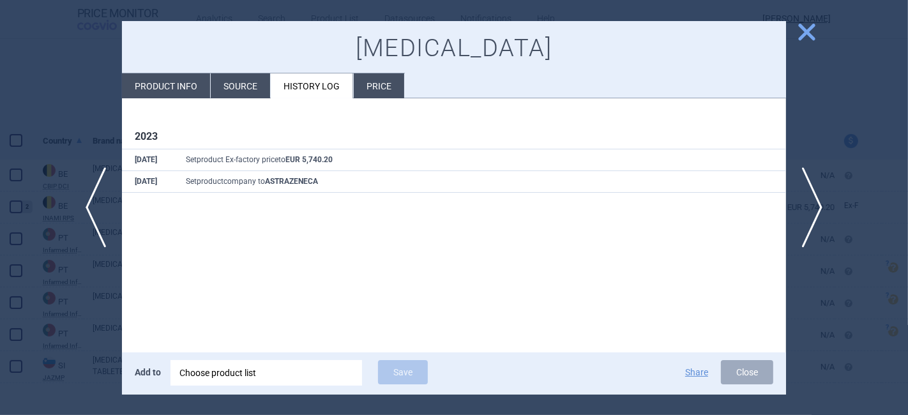
click at [812, 31] on span "close" at bounding box center [807, 32] width 22 height 22
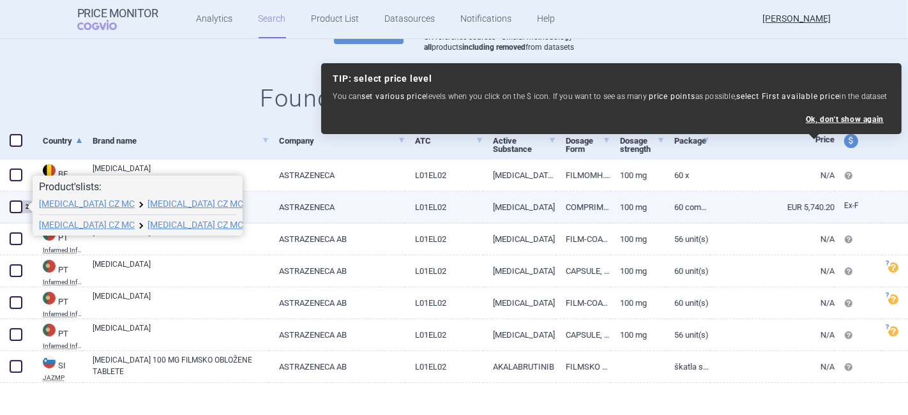
click at [15, 209] on span at bounding box center [16, 207] width 13 height 13
checkbox input "true"
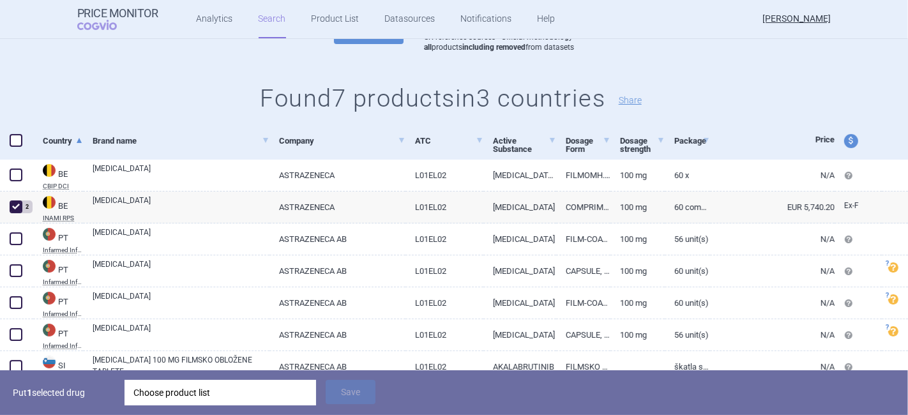
click at [248, 388] on div "Choose product list" at bounding box center [220, 393] width 174 height 26
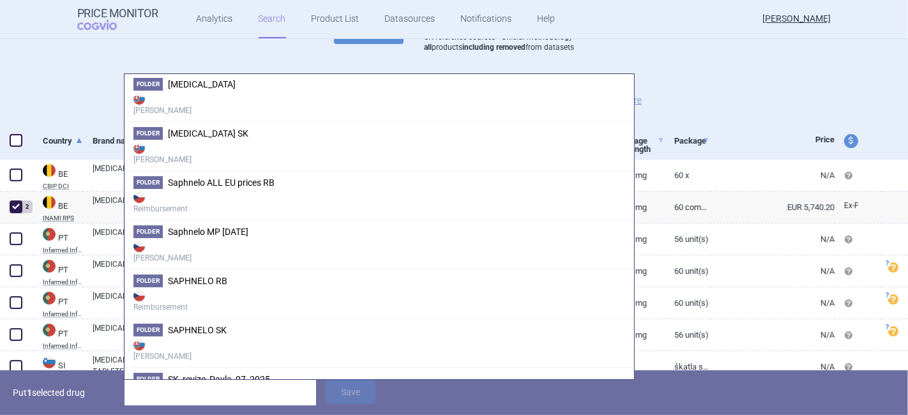
scroll to position [2909, 0]
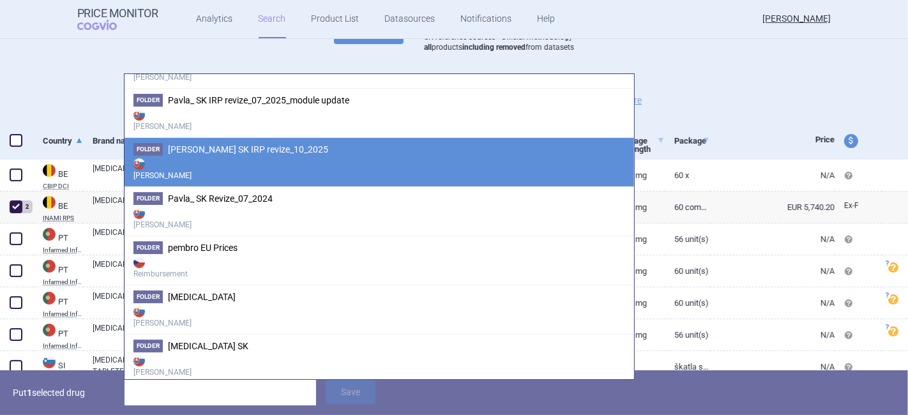
click at [326, 161] on strong "[PERSON_NAME]" at bounding box center [379, 169] width 492 height 26
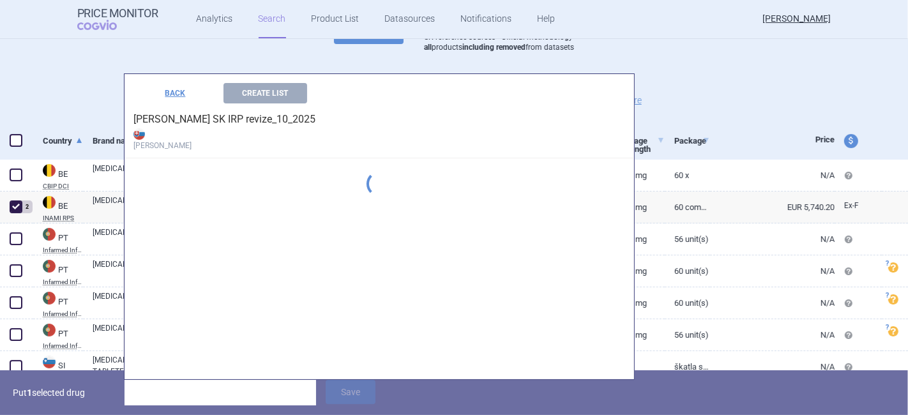
scroll to position [2705, 0]
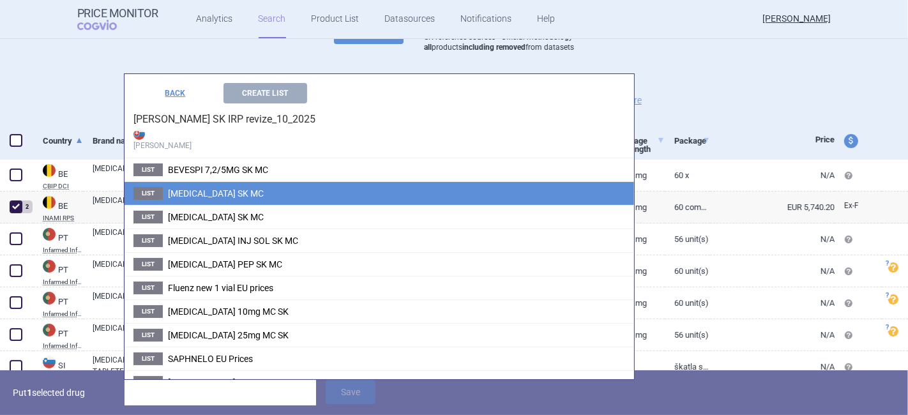
click at [202, 188] on span "[MEDICAL_DATA] SK MC" at bounding box center [216, 193] width 96 height 10
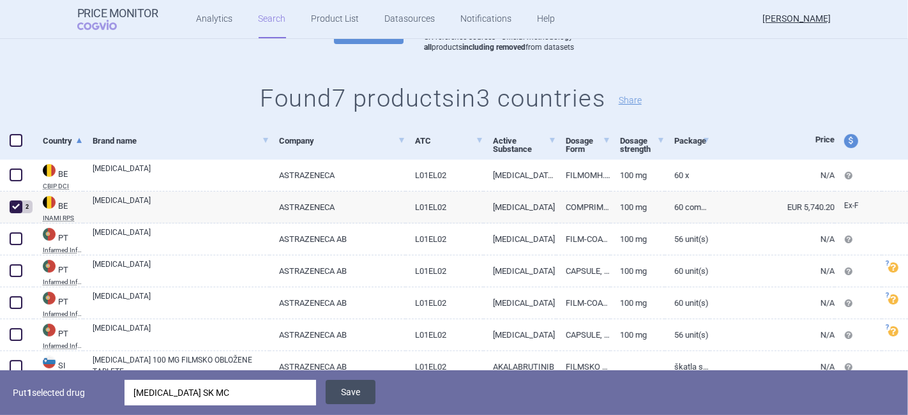
click at [354, 393] on button "Save" at bounding box center [351, 392] width 50 height 24
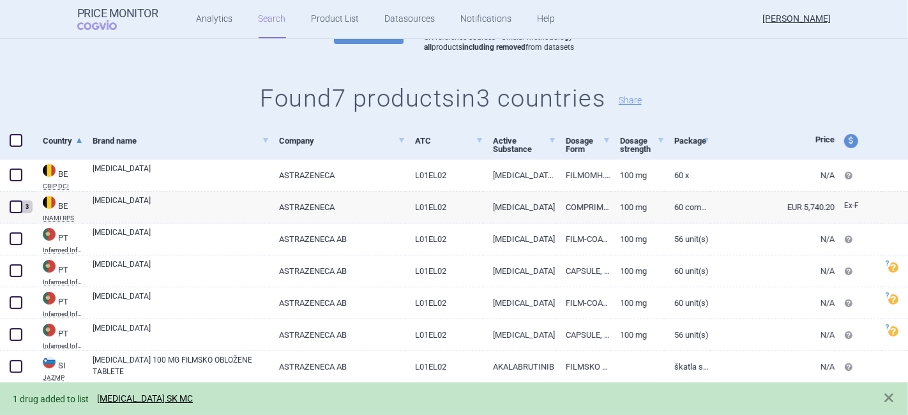
click at [127, 397] on link "[MEDICAL_DATA] SK MC" at bounding box center [145, 398] width 96 height 11
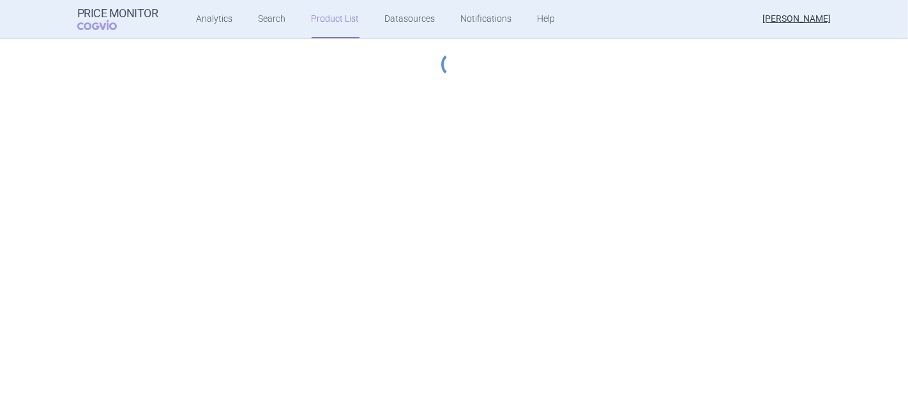
select select "[DATE]"
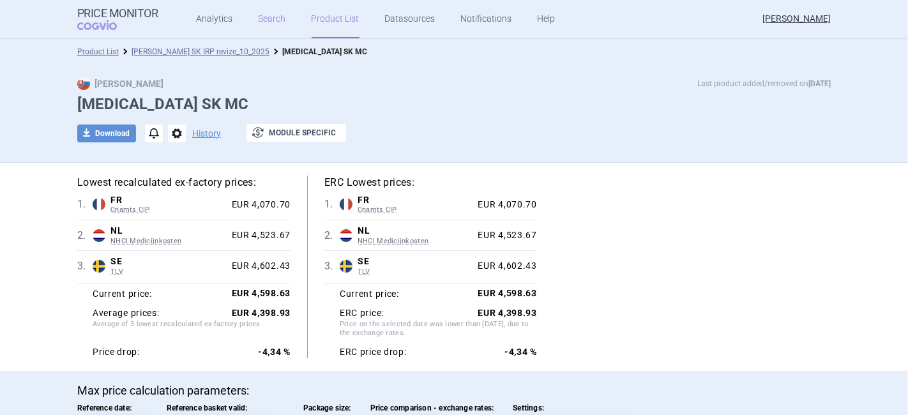
click at [268, 19] on link "Search" at bounding box center [272, 19] width 27 height 38
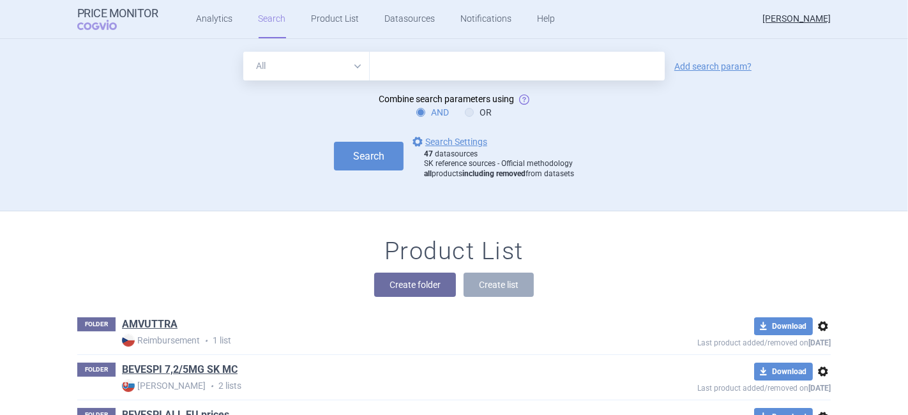
click at [370, 72] on input "text" at bounding box center [517, 66] width 295 height 29
type input "enhertu"
click at [725, 66] on link "Add search param?" at bounding box center [712, 66] width 77 height 9
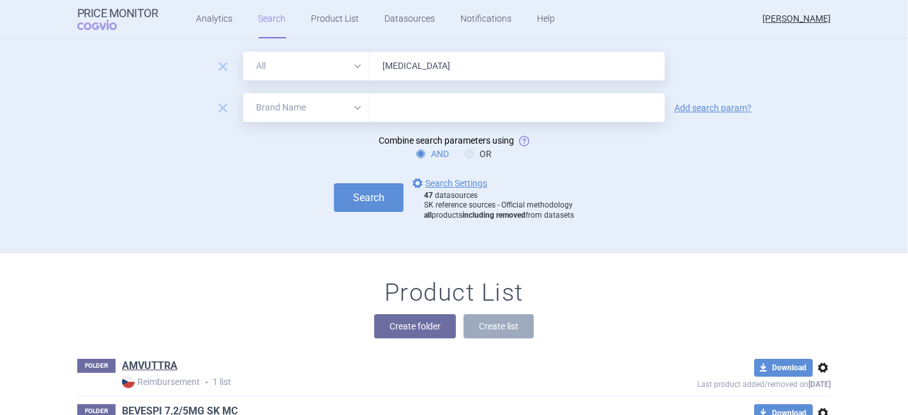
click at [324, 100] on select "All Brand Name ATC Company Active Substance Country Newer than" at bounding box center [306, 107] width 126 height 29
select select "country"
click at [243, 93] on select "All Brand Name ATC Company Active Substance Country Newer than" at bounding box center [306, 107] width 126 height 29
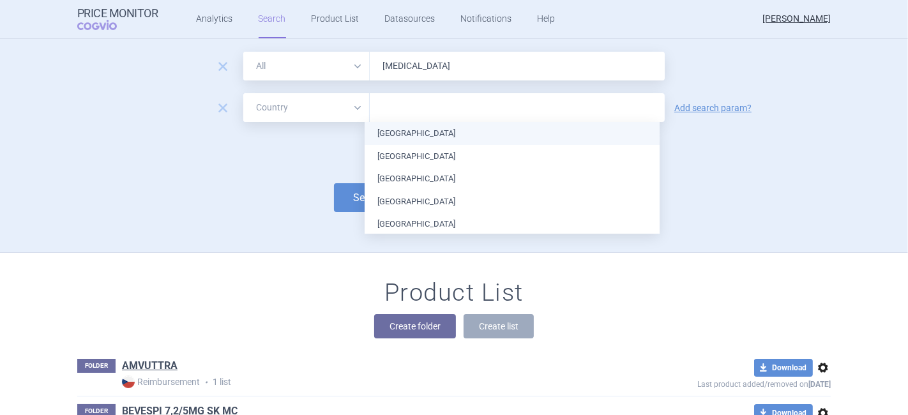
click at [409, 108] on input "text" at bounding box center [517, 108] width 282 height 17
type input "es"
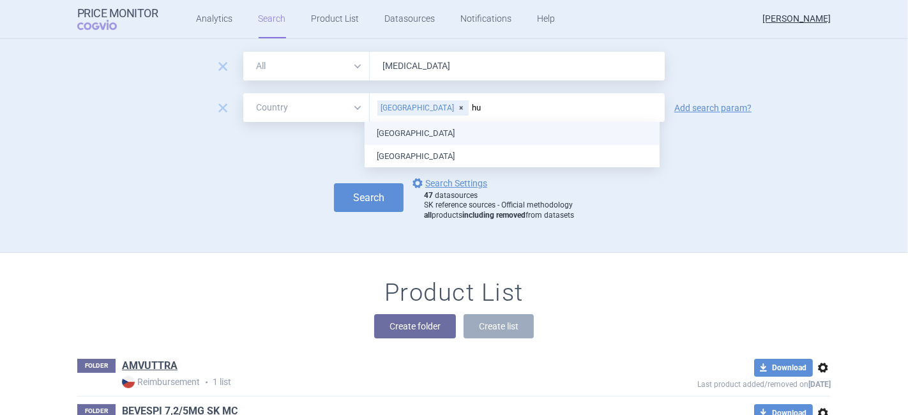
type input "hun"
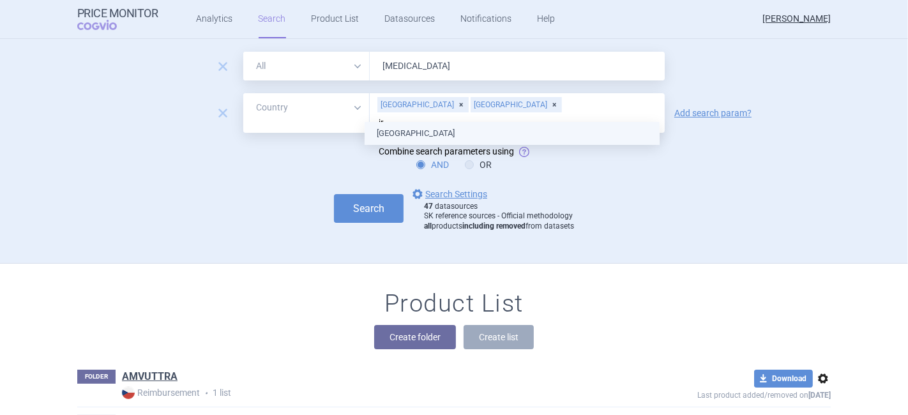
type input "ire"
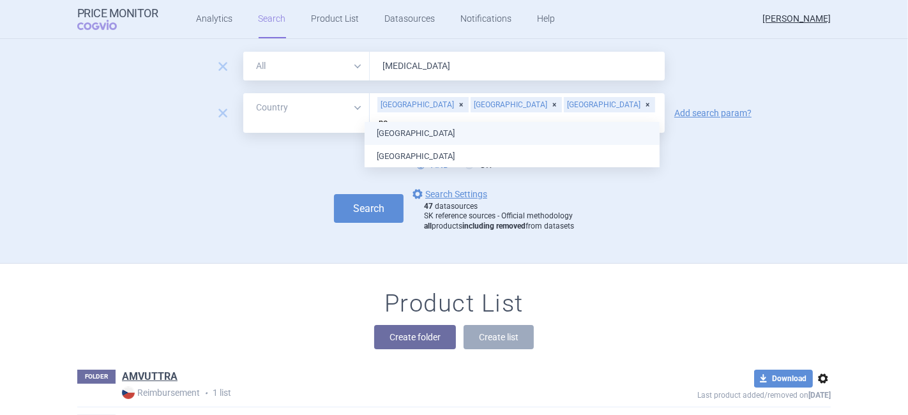
type input "por"
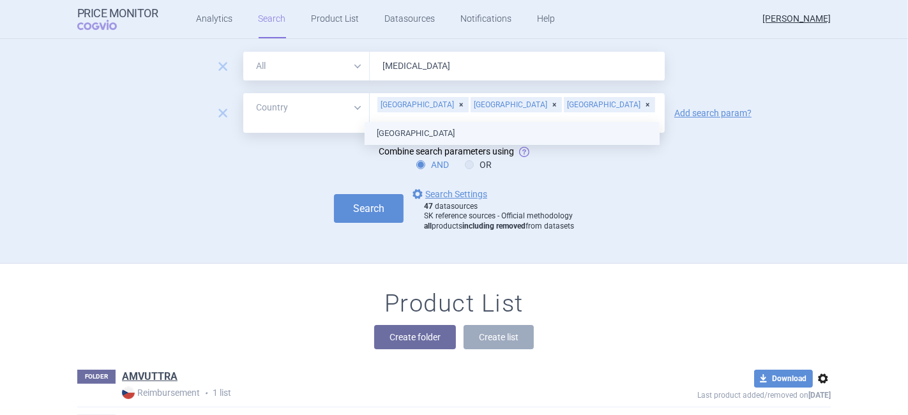
click at [381, 130] on body "Price Monitor COGVIO Analytics Search Product List Datasources Notifications He…" at bounding box center [454, 207] width 908 height 415
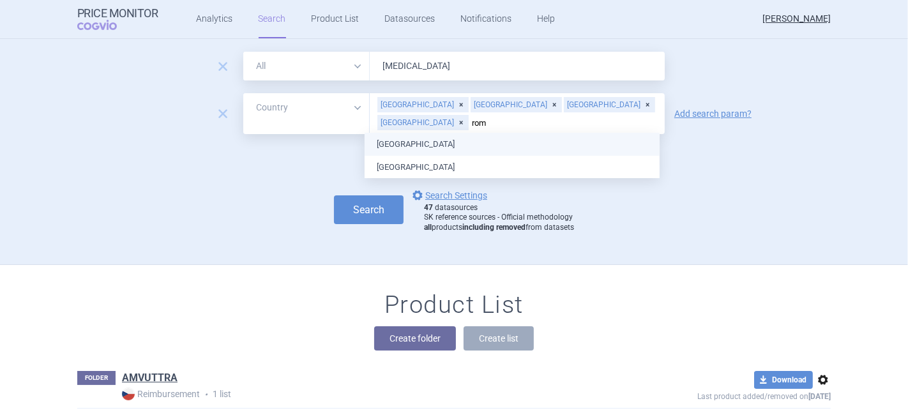
type input "roma"
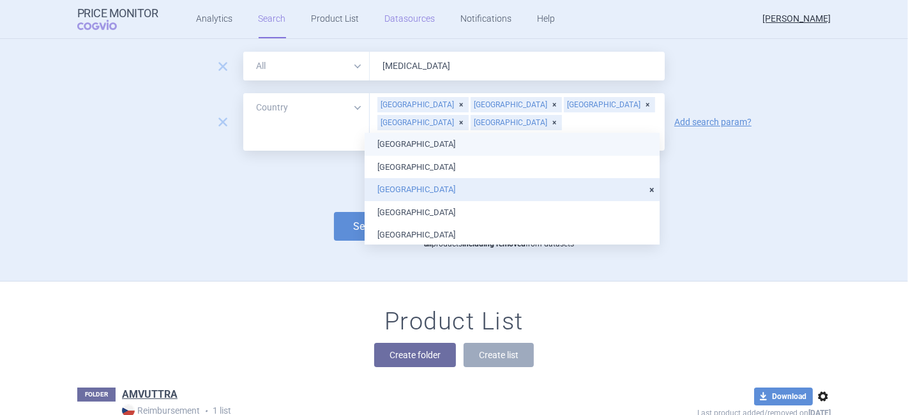
type input "sw"
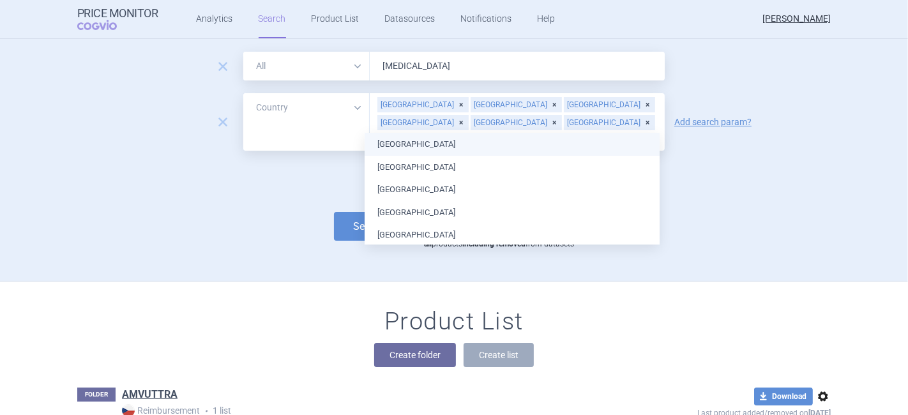
click at [342, 218] on button "Search" at bounding box center [369, 226] width 70 height 29
select select "country"
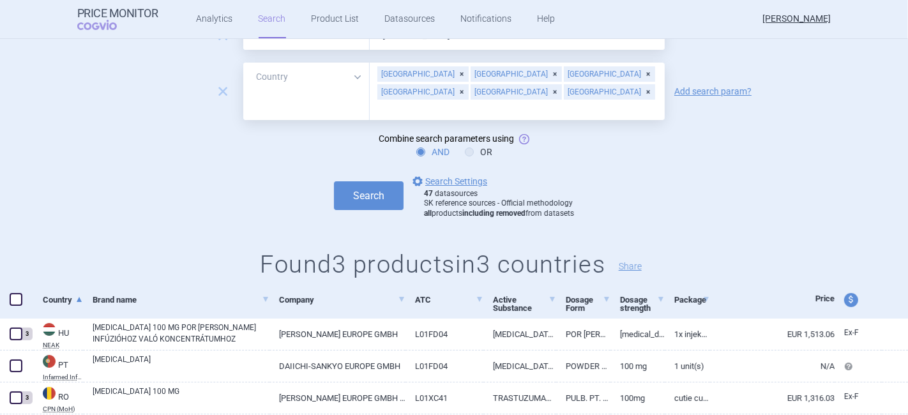
scroll to position [96, 0]
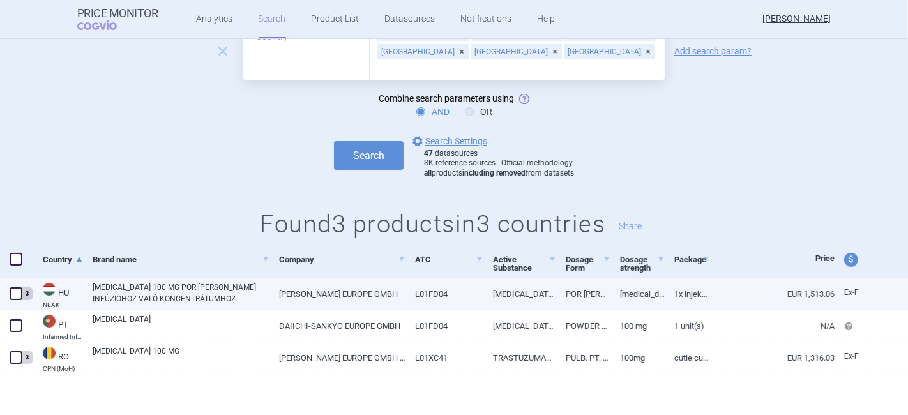
click at [174, 284] on link "ENHERTU 100 MG POR OLDATOS INFÚZIÓHOZ VALÓ KONCENTRÁTUMHOZ" at bounding box center [181, 293] width 177 height 23
select select "EUR"
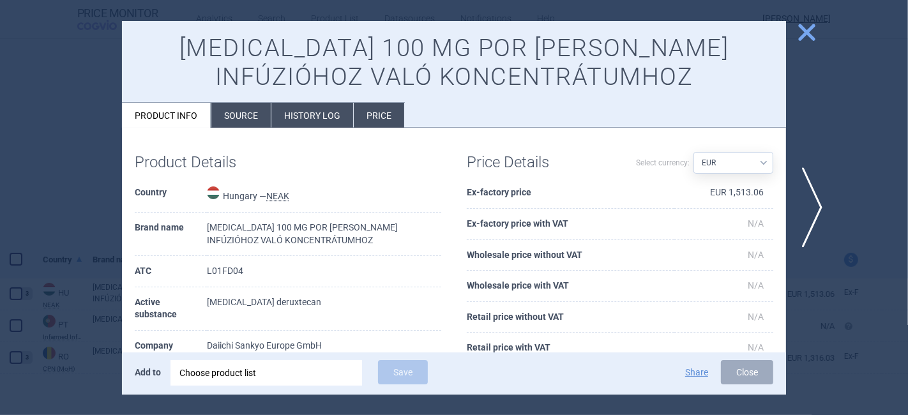
click at [308, 119] on li "History log" at bounding box center [312, 115] width 82 height 25
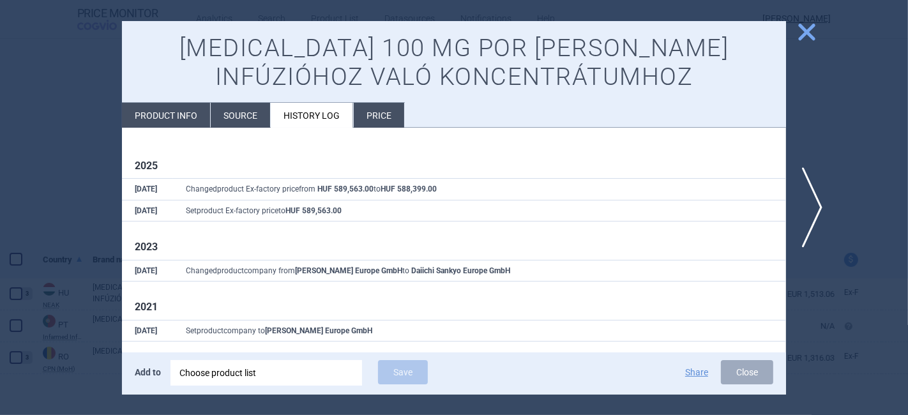
click at [807, 34] on span "close" at bounding box center [807, 32] width 22 height 22
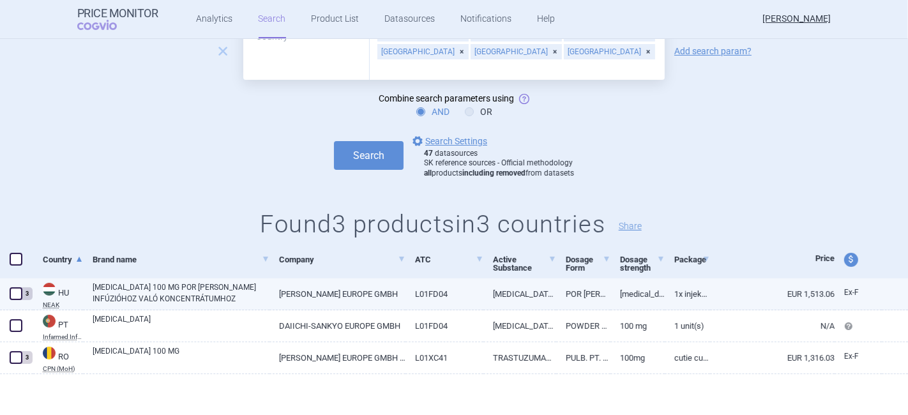
click at [13, 288] on span at bounding box center [16, 293] width 13 height 13
checkbox input "true"
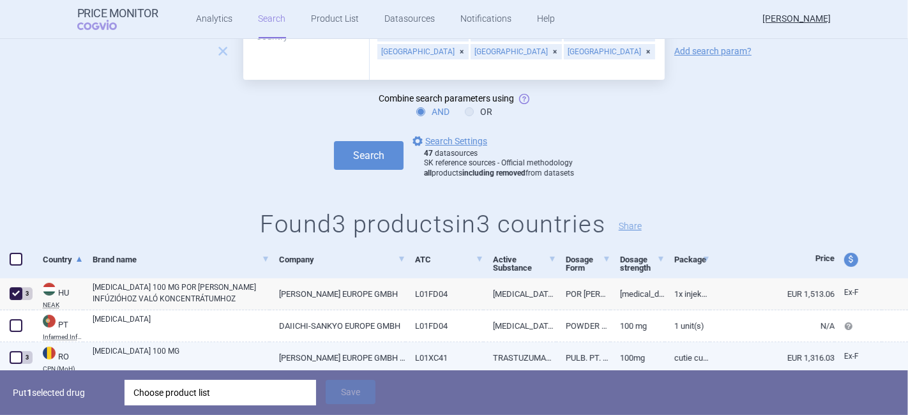
click at [118, 353] on link "ENHERTU 100 MG" at bounding box center [181, 357] width 177 height 23
select select "EUR"
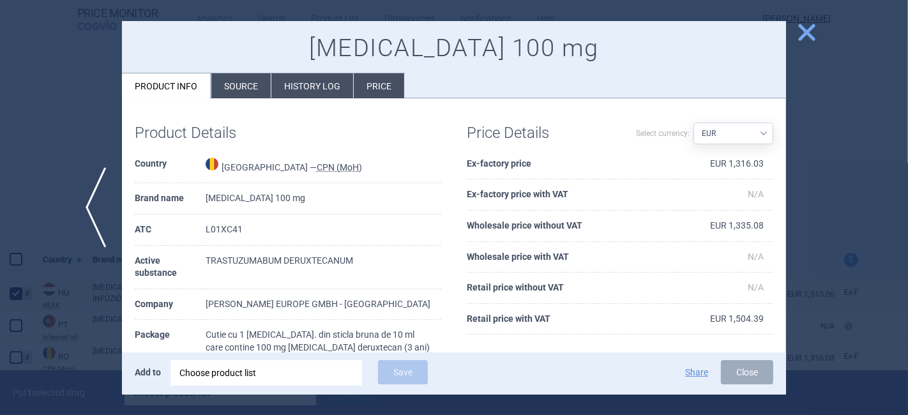
click at [295, 73] on li "History log" at bounding box center [312, 85] width 82 height 25
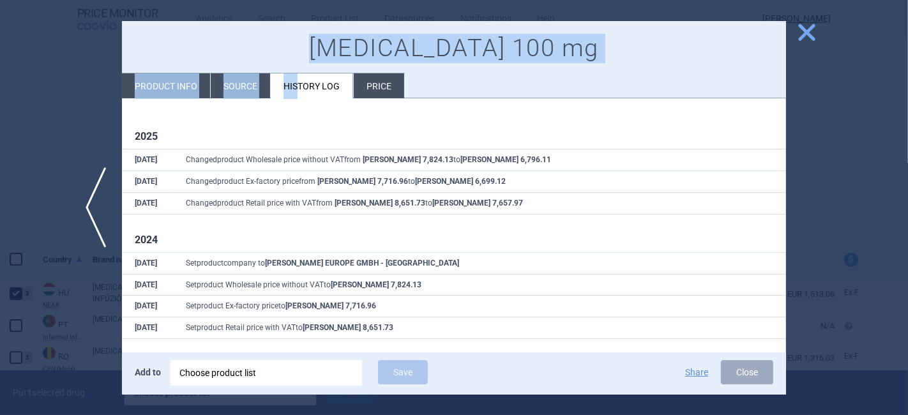
drag, startPoint x: 295, startPoint y: 73, endPoint x: 196, endPoint y: 56, distance: 100.5
click at [196, 56] on div "ENHERTU 100 mg Product info Source History log Price" at bounding box center [454, 60] width 664 height 78
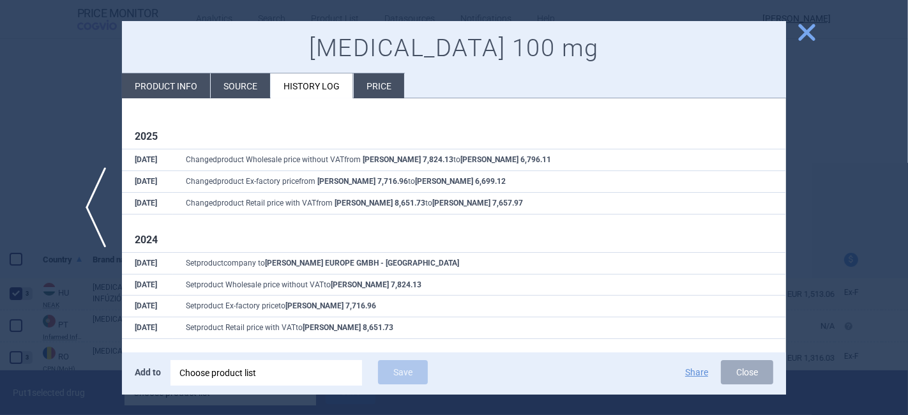
click at [75, 137] on div at bounding box center [454, 207] width 908 height 415
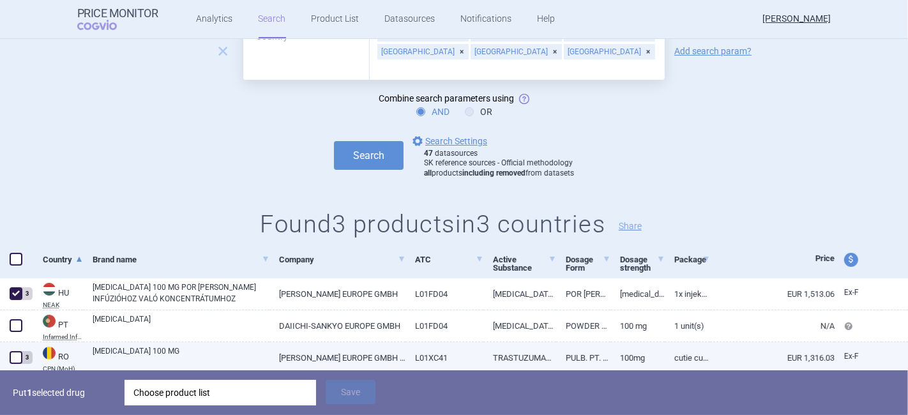
click at [13, 354] on span at bounding box center [16, 357] width 13 height 13
checkbox input "true"
click at [177, 390] on div "Choose product list" at bounding box center [220, 393] width 174 height 26
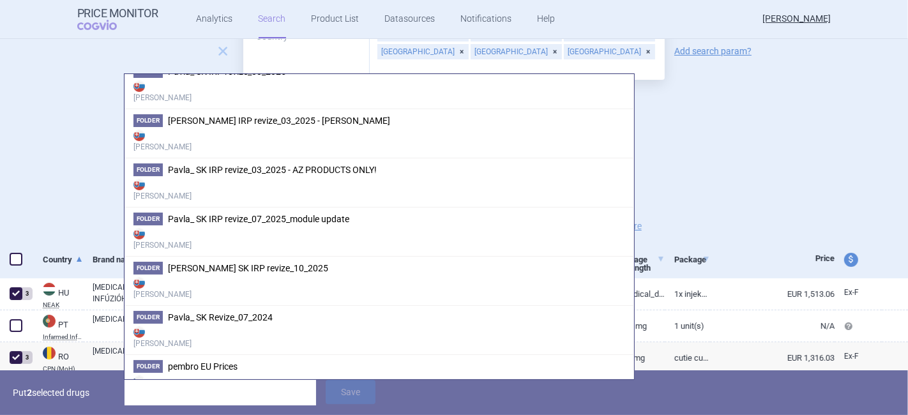
scroll to position [2845, 0]
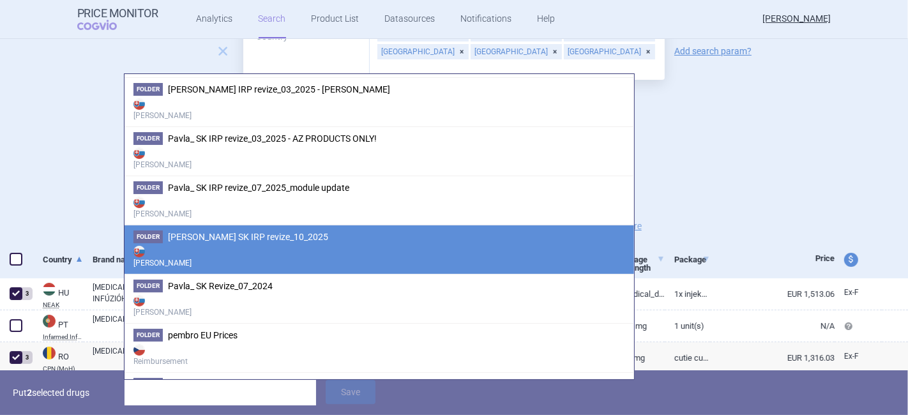
click at [199, 232] on span "[PERSON_NAME] SK IRP revize_10_2025" at bounding box center [248, 237] width 160 height 10
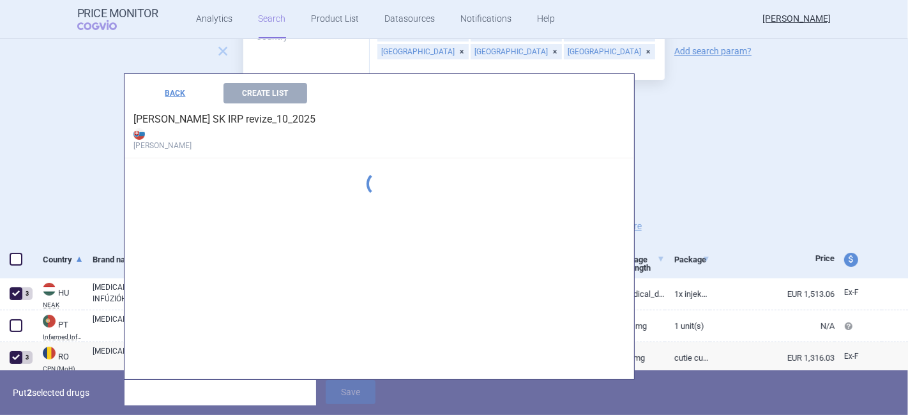
scroll to position [0, 0]
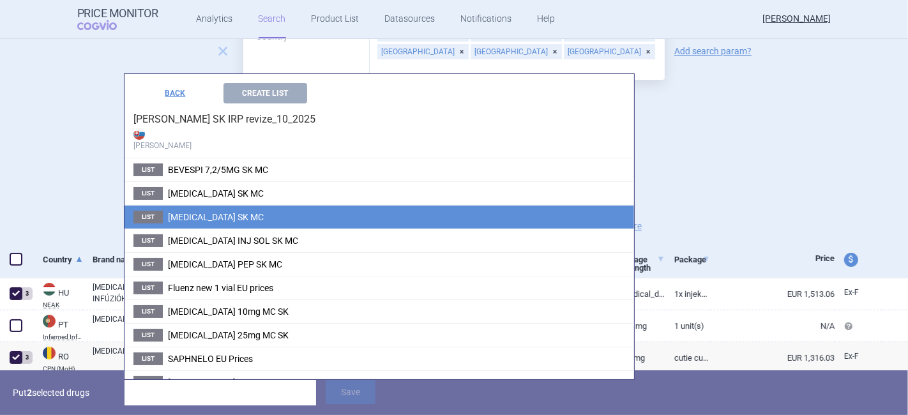
click at [219, 207] on li "List ENHERTU SK MC" at bounding box center [380, 217] width 510 height 24
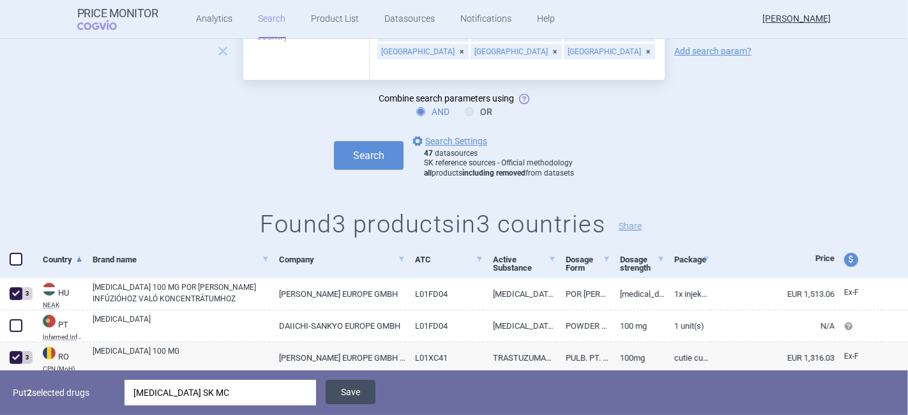
click at [353, 396] on button "Save" at bounding box center [351, 392] width 50 height 24
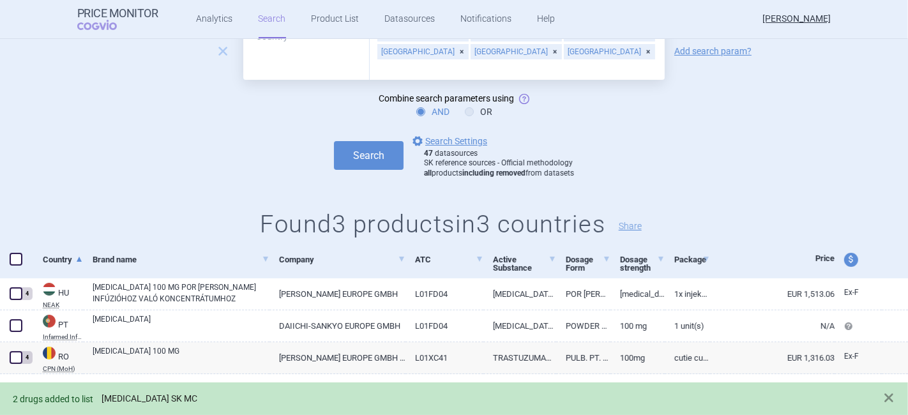
click at [156, 395] on link "[MEDICAL_DATA] SK MC" at bounding box center [150, 398] width 96 height 11
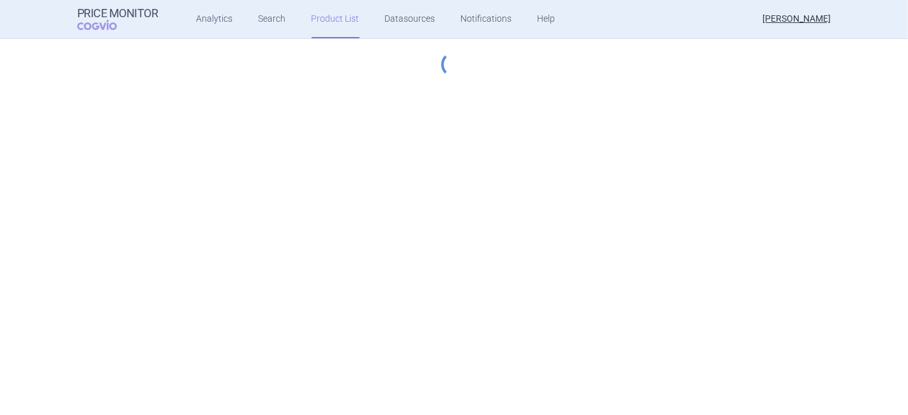
select select "[DATE]"
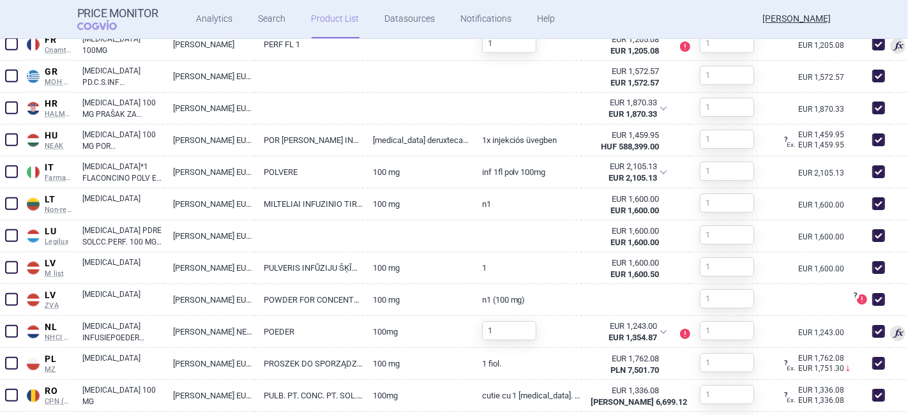
scroll to position [962, 0]
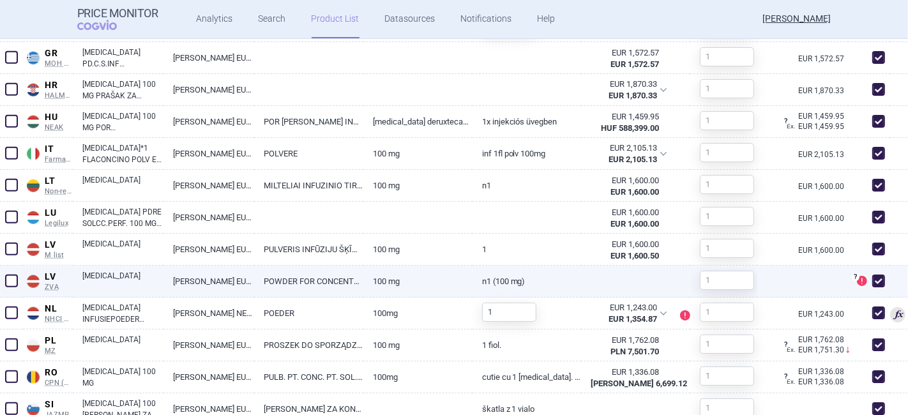
click at [872, 277] on span at bounding box center [878, 281] width 13 height 13
checkbox input "false"
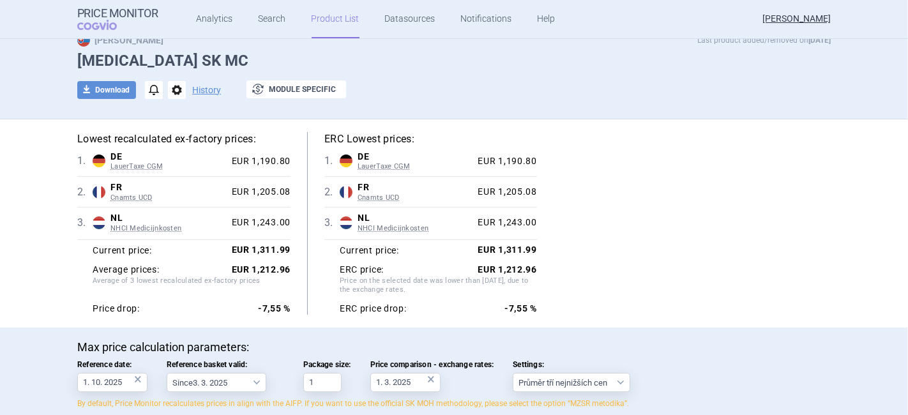
scroll to position [0, 0]
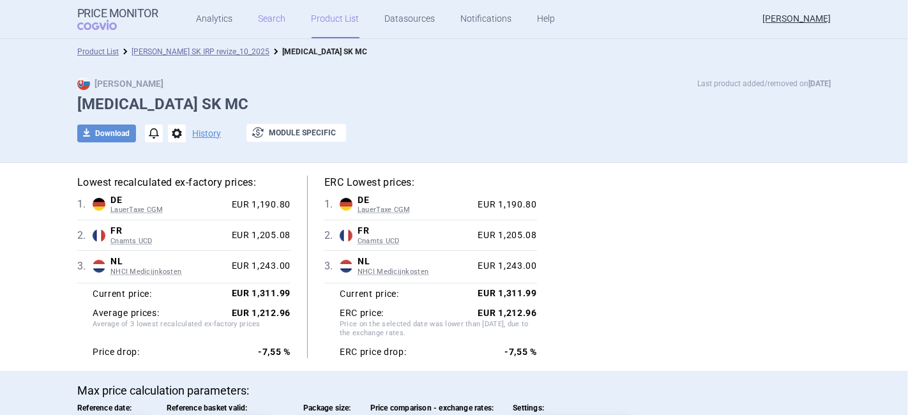
click at [259, 19] on link "Search" at bounding box center [272, 19] width 27 height 38
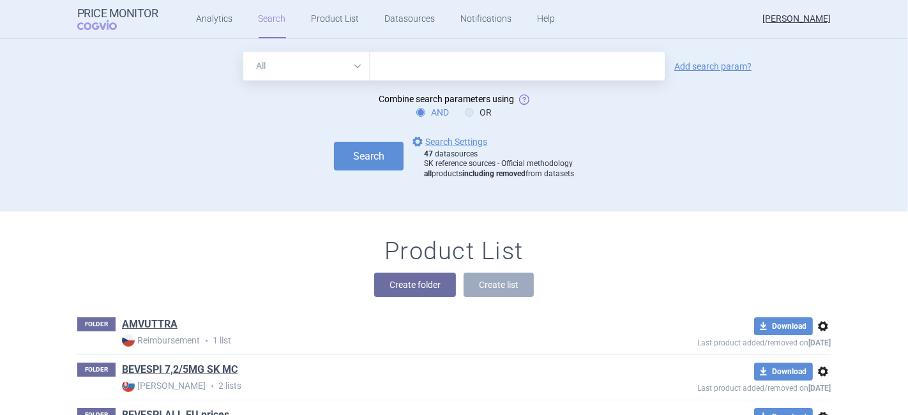
click at [377, 61] on input "text" at bounding box center [517, 66] width 295 height 29
type input "fasenra"
click at [683, 68] on link "Add search param?" at bounding box center [712, 66] width 77 height 9
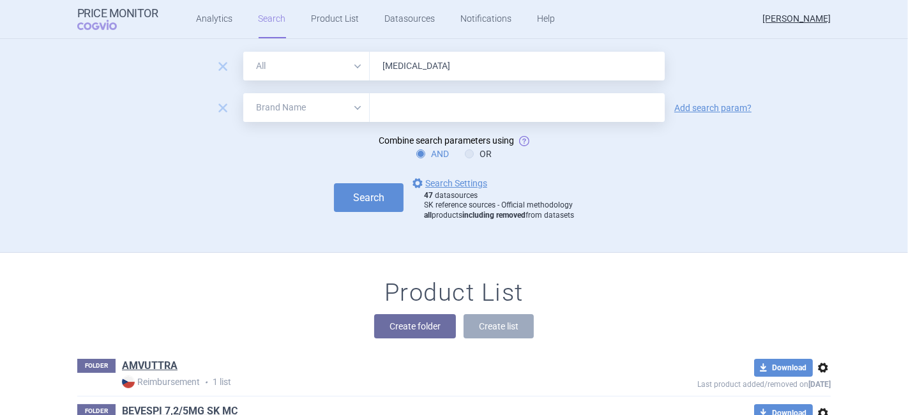
click at [276, 104] on select "All Brand Name ATC Company Active Substance Country Newer than" at bounding box center [306, 107] width 126 height 29
select select "country"
click at [243, 93] on select "All Brand Name ATC Company Active Substance Country Newer than" at bounding box center [306, 107] width 126 height 29
click at [407, 116] on div at bounding box center [517, 107] width 295 height 29
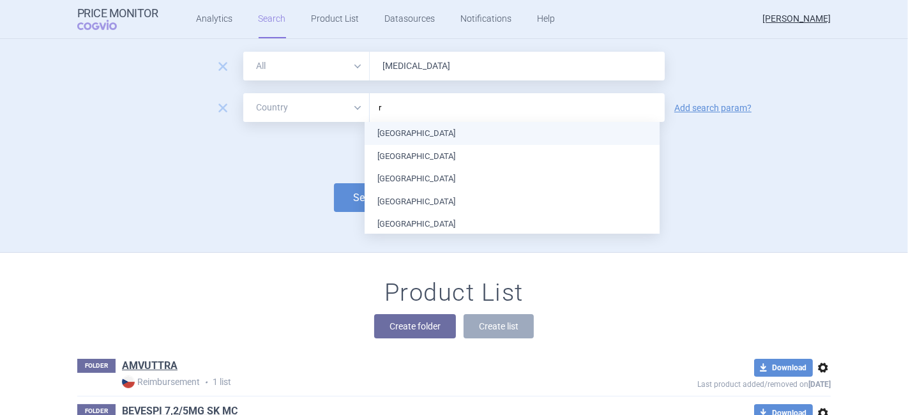
type input "ro"
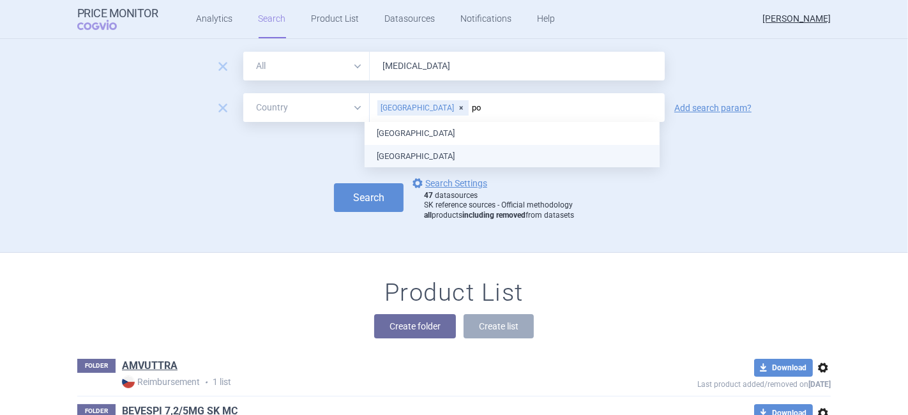
type input "por"
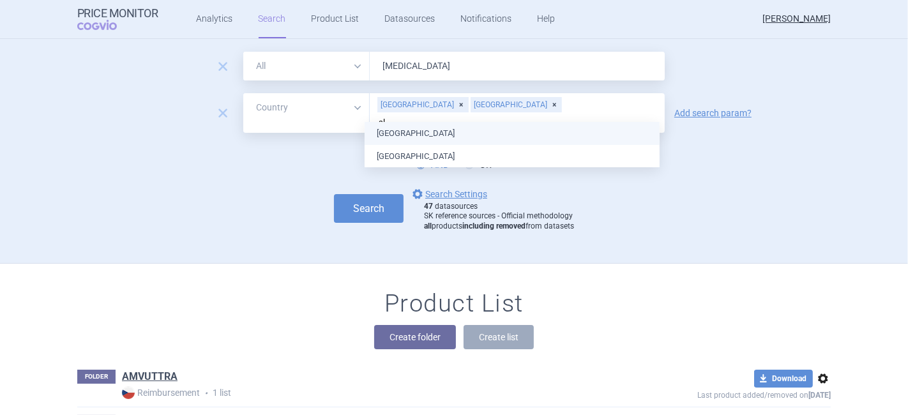
type input "slo"
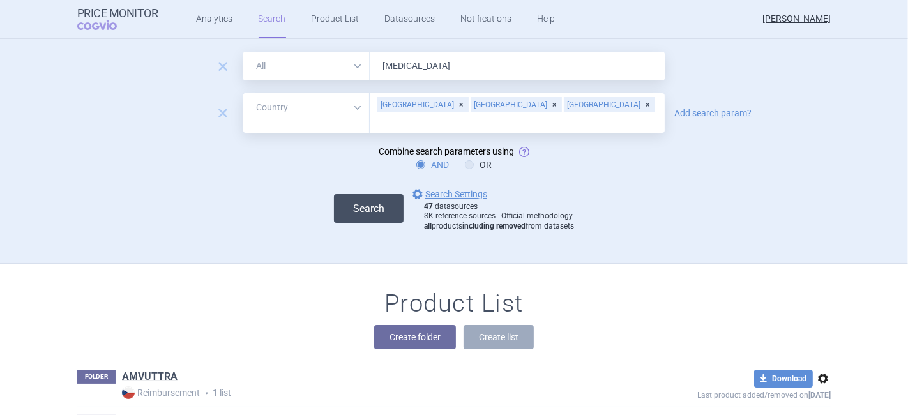
click at [334, 197] on button "Search" at bounding box center [369, 208] width 70 height 29
select select "country"
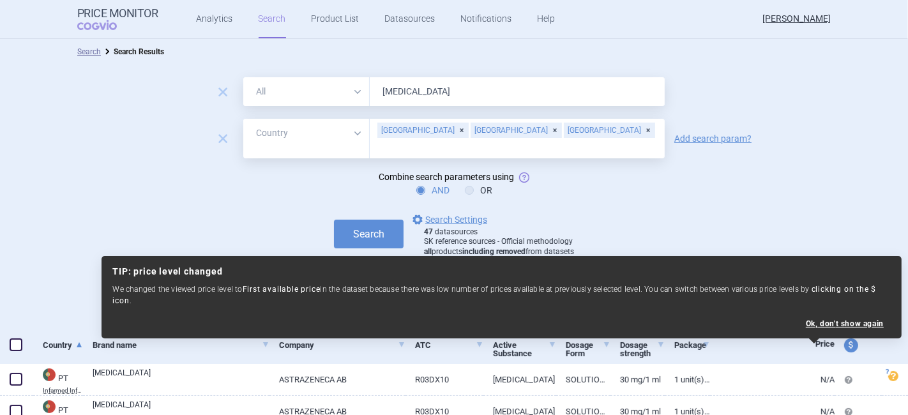
click at [835, 185] on div "AND OR" at bounding box center [454, 190] width 908 height 13
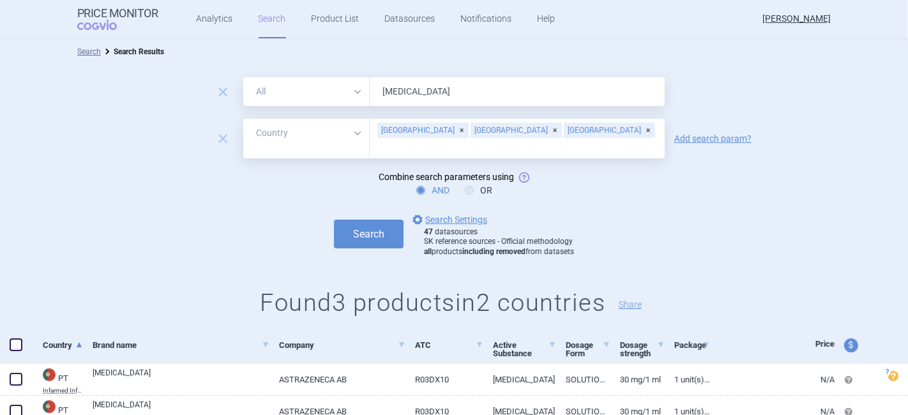
click at [564, 133] on div "[GEOGRAPHIC_DATA]" at bounding box center [609, 130] width 91 height 15
click at [471, 133] on div "[GEOGRAPHIC_DATA]" at bounding box center [516, 130] width 91 height 15
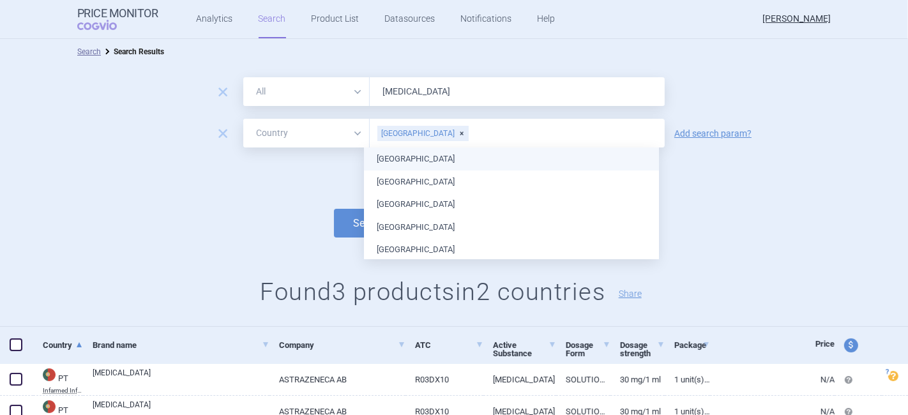
click at [415, 130] on div "[GEOGRAPHIC_DATA]" at bounding box center [422, 133] width 91 height 15
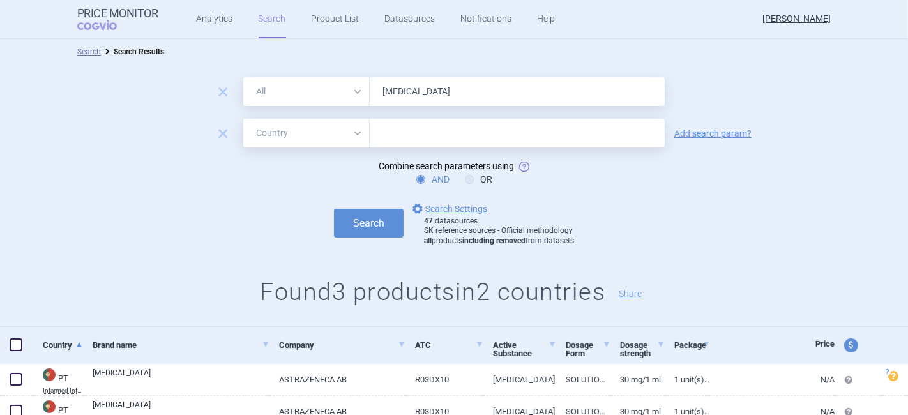
drag, startPoint x: 424, startPoint y: 88, endPoint x: 307, endPoint y: 97, distance: 117.9
click at [307, 97] on div "All Brand Name ATC Company Active Substance Country Newer than fasenra" at bounding box center [454, 91] width 422 height 29
type input "saphnelo"
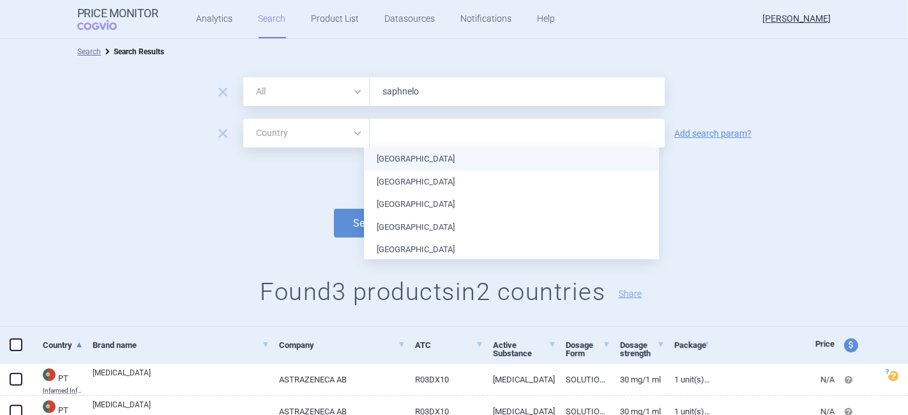
click at [379, 125] on input "text" at bounding box center [517, 133] width 282 height 17
type input "es"
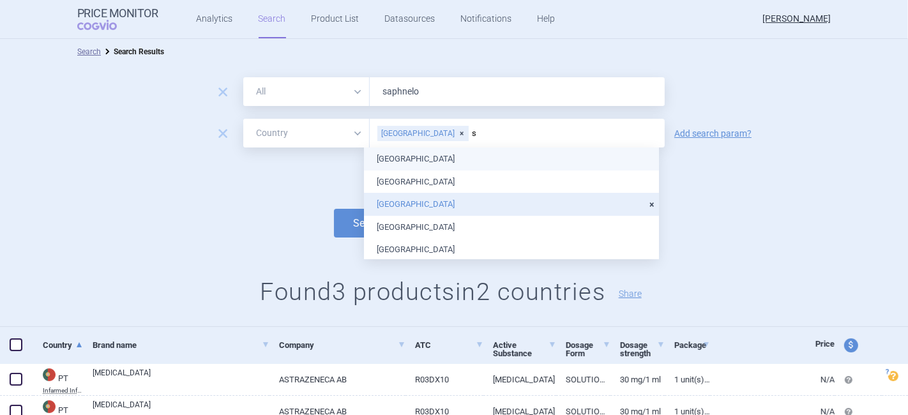
type input "sp"
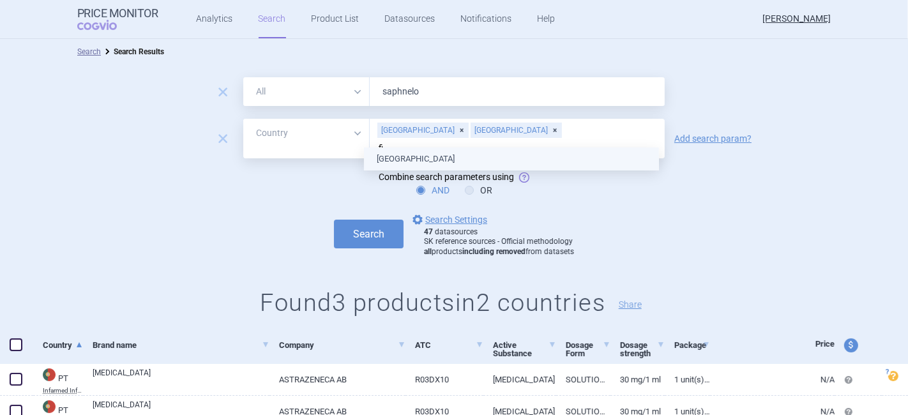
type input "fin"
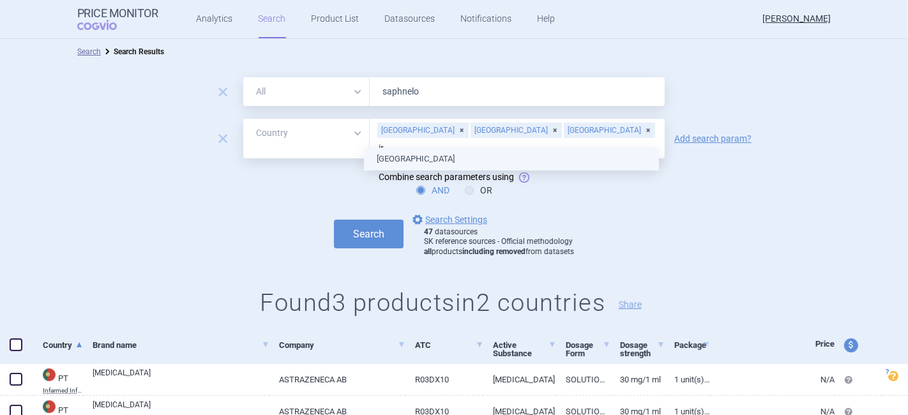
type input "ire"
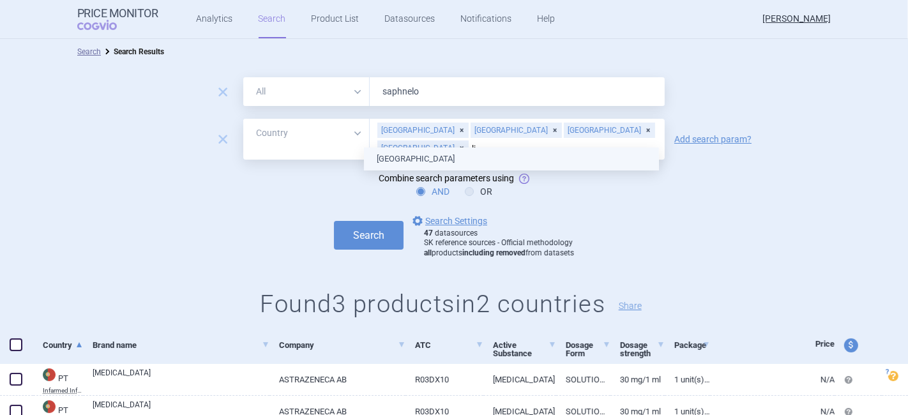
type input "lit"
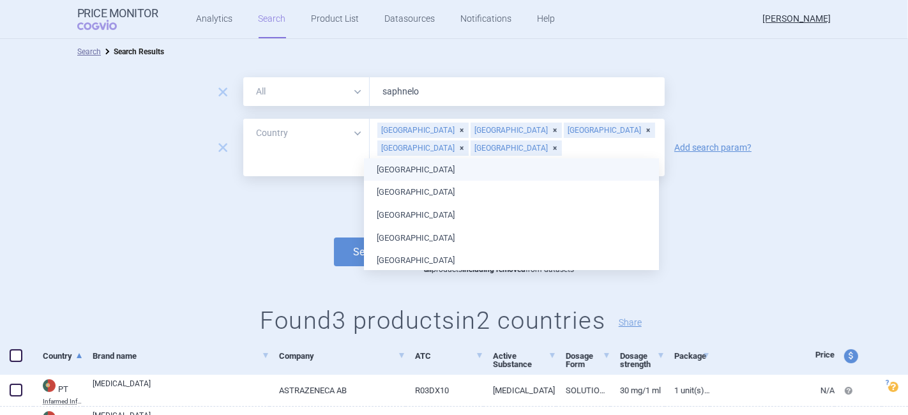
click at [386, 156] on body "Price Monitor COGVIO Analytics Search Product List Datasources Notifications He…" at bounding box center [454, 207] width 908 height 415
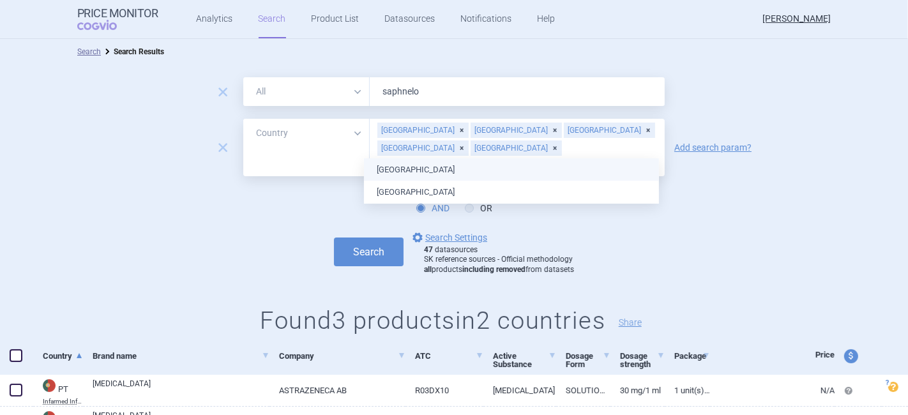
type input "por"
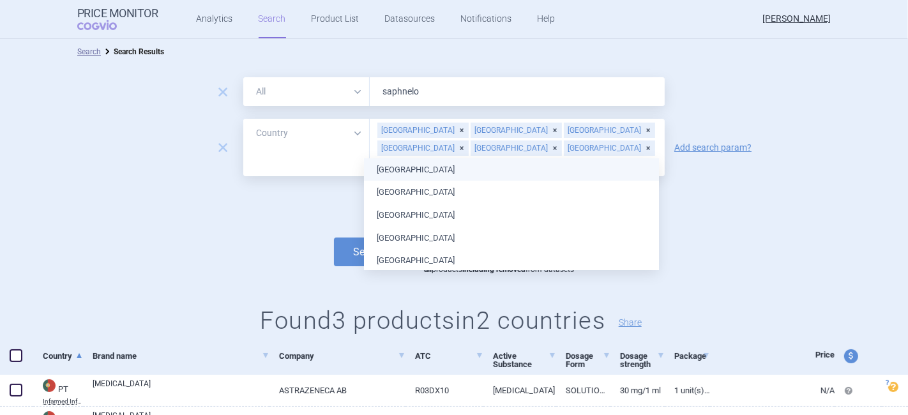
type input "sw"
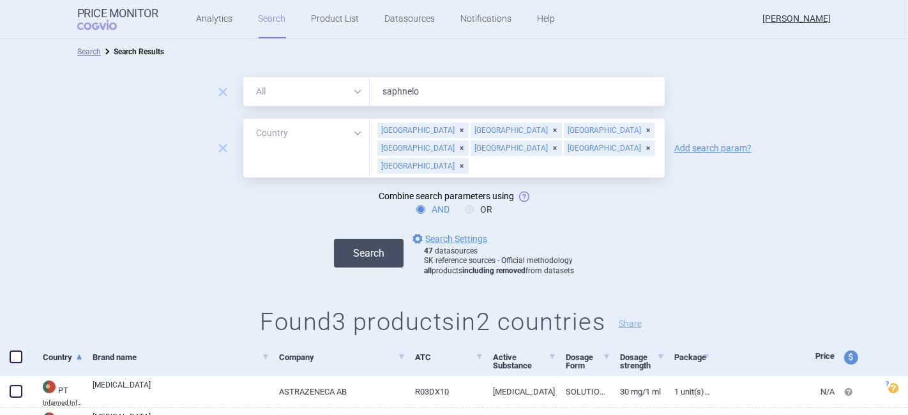
click at [350, 239] on button "Search" at bounding box center [369, 253] width 70 height 29
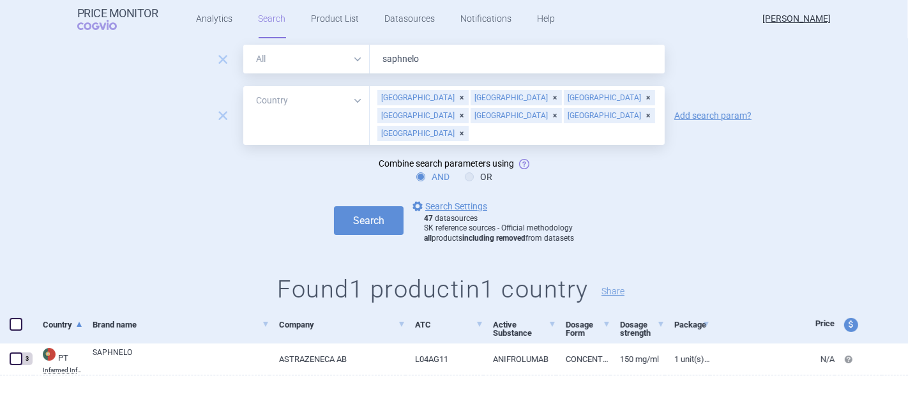
scroll to position [34, 0]
